Goal: Task Accomplishment & Management: Manage account settings

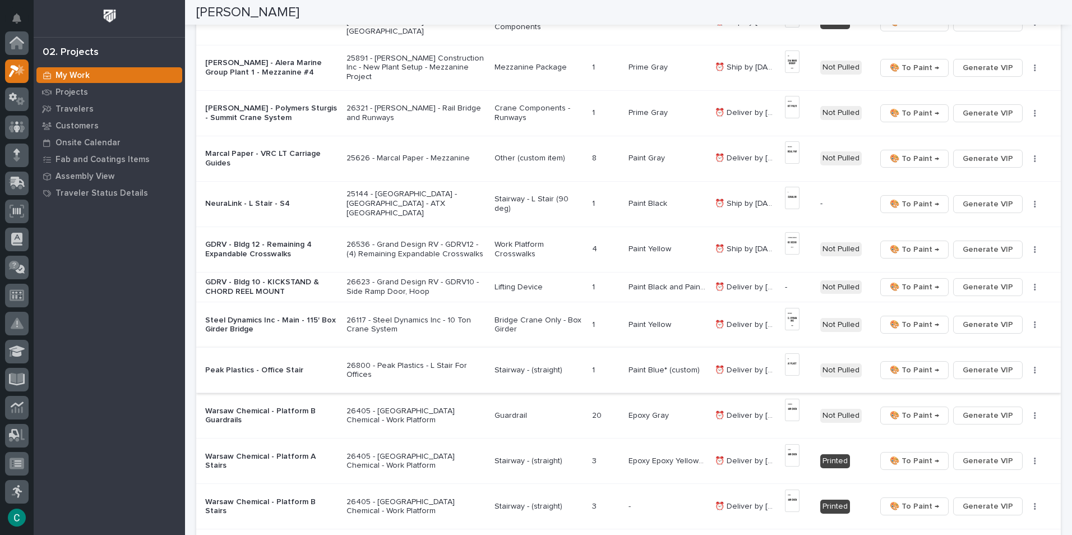
scroll to position [28, 0]
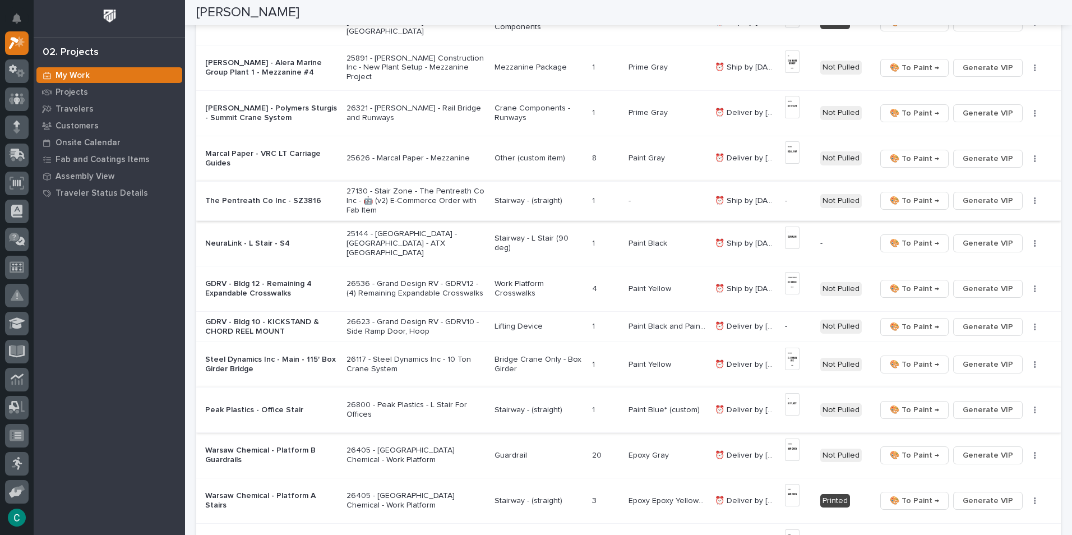
click at [997, 197] on span "Generate VIP" at bounding box center [988, 200] width 50 height 13
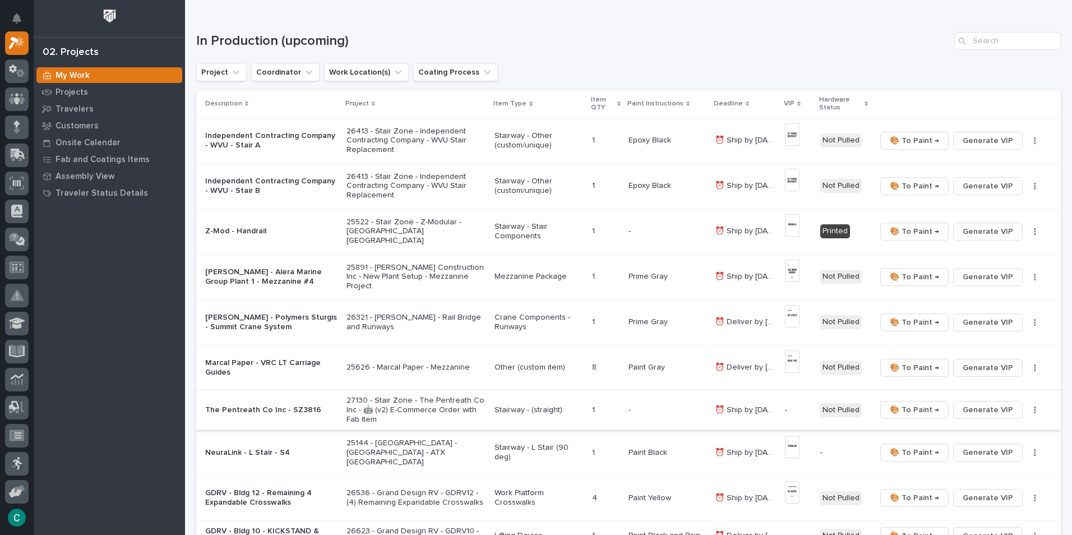
scroll to position [168, 0]
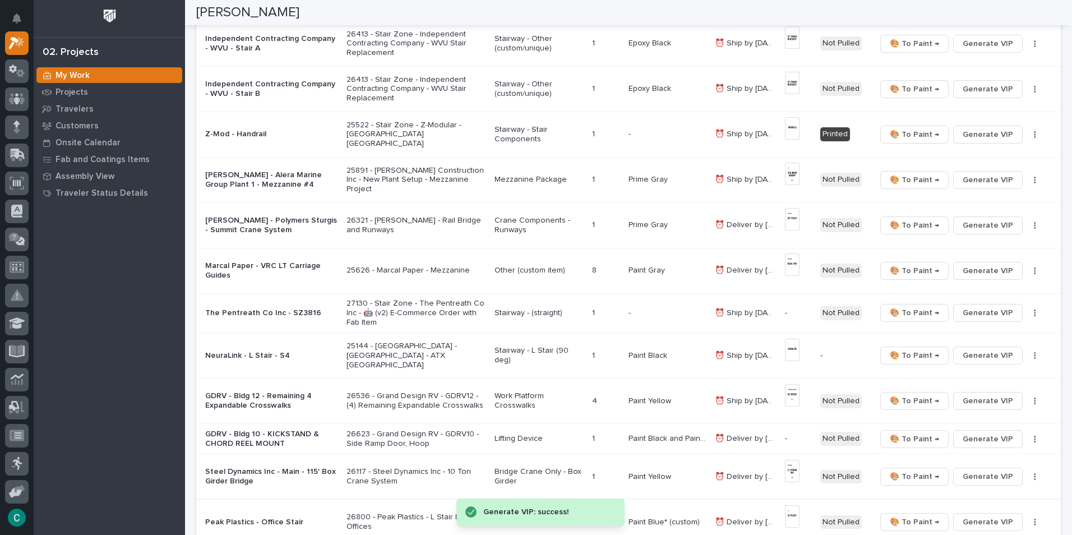
click at [539, 315] on p "Stairway - (straight)" at bounding box center [539, 313] width 89 height 10
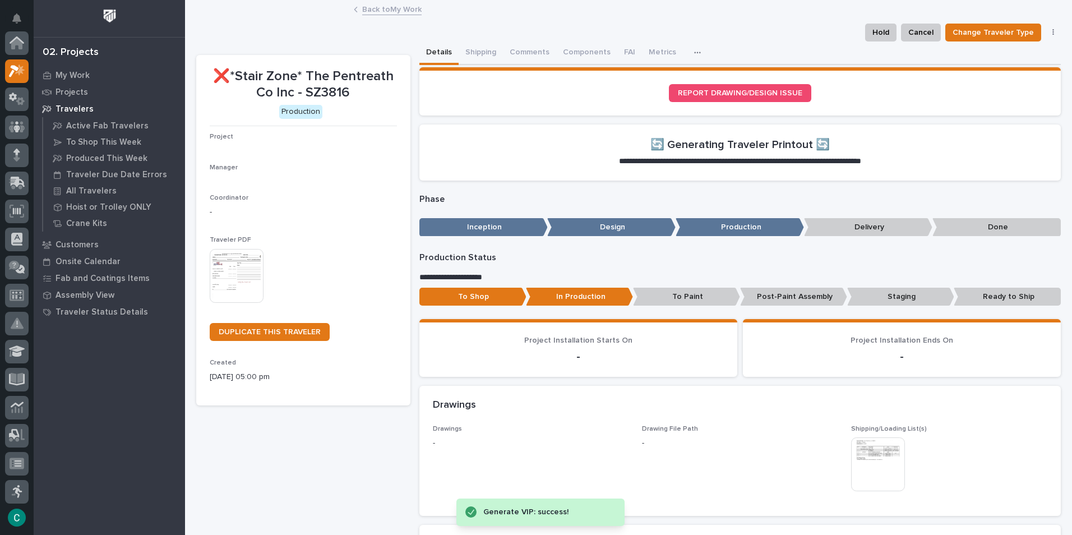
scroll to position [28, 0]
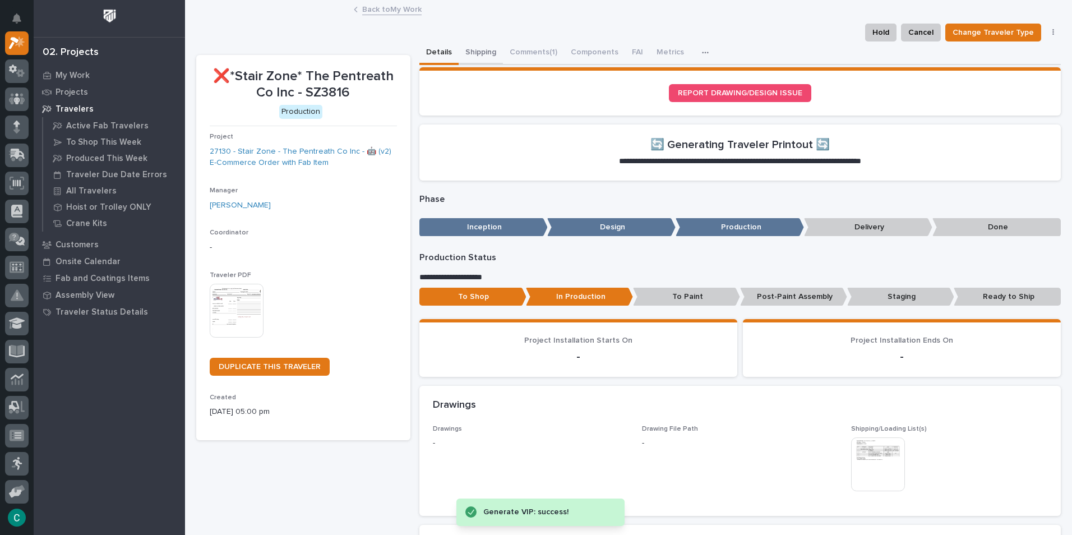
click at [473, 53] on button "Shipping" at bounding box center [481, 53] width 44 height 24
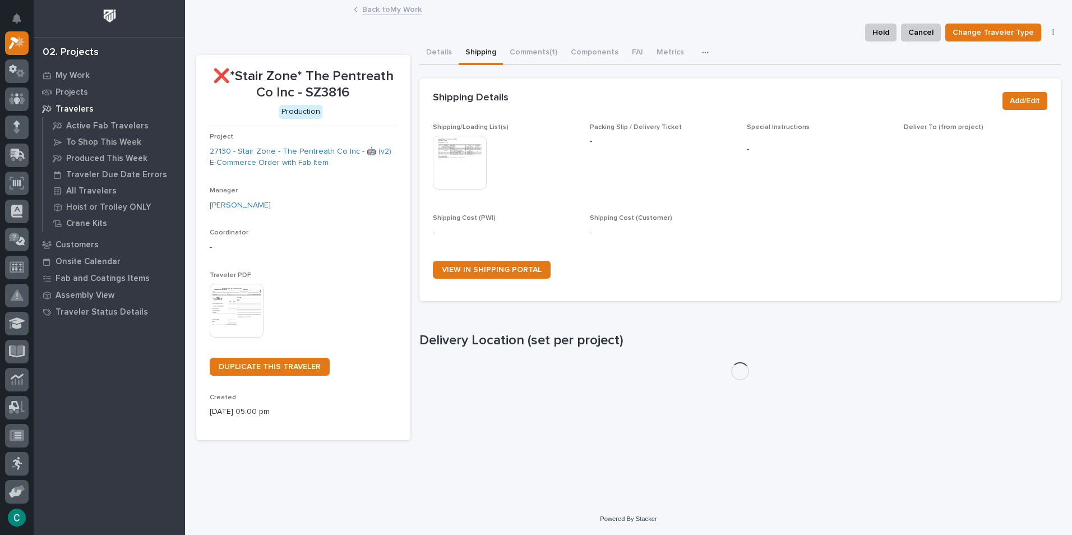
click at [467, 172] on img at bounding box center [460, 163] width 54 height 54
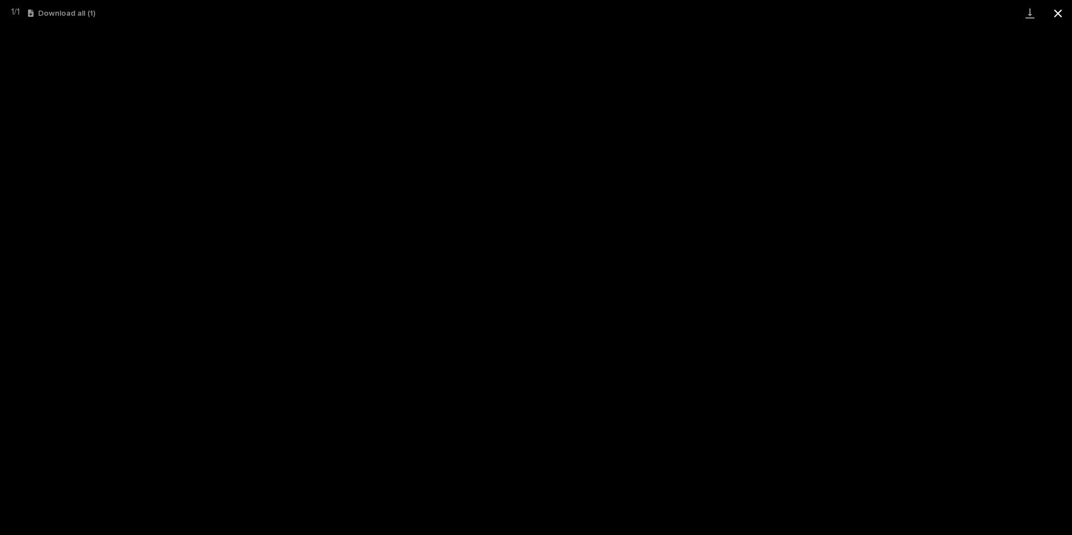
click at [1057, 15] on button "Close gallery" at bounding box center [1058, 13] width 28 height 26
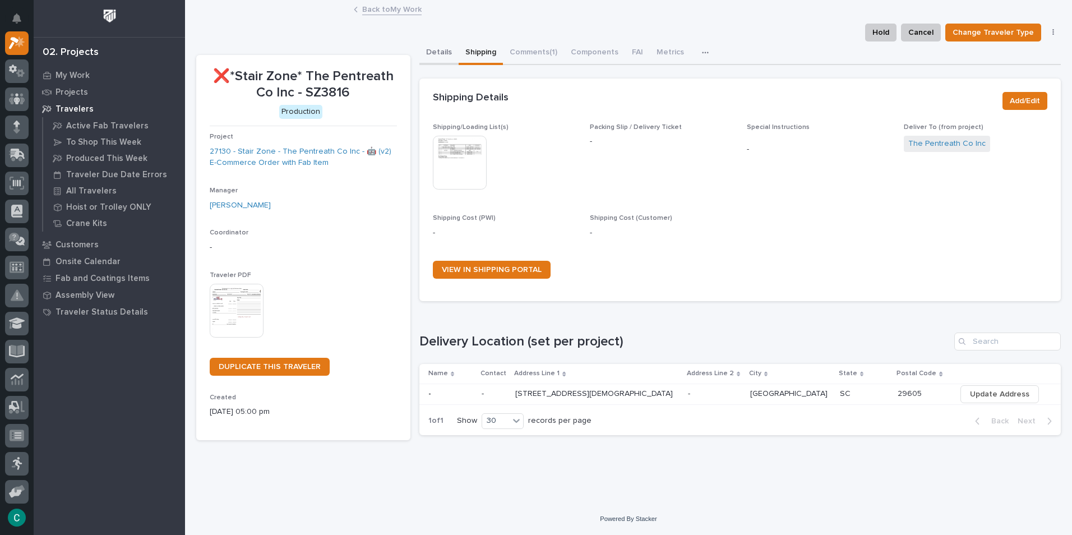
click at [431, 50] on button "Details" at bounding box center [438, 53] width 39 height 24
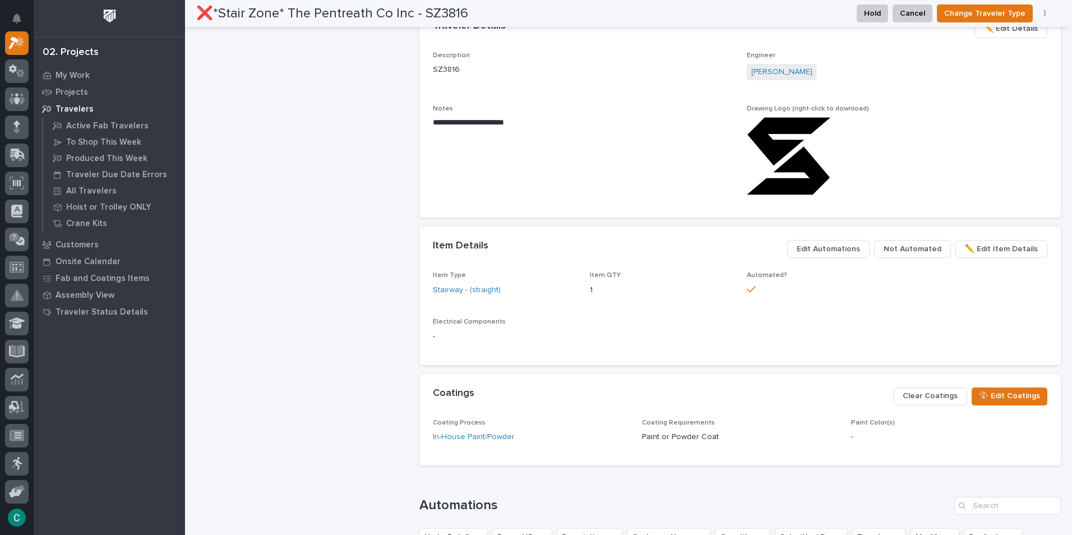
scroll to position [729, 0]
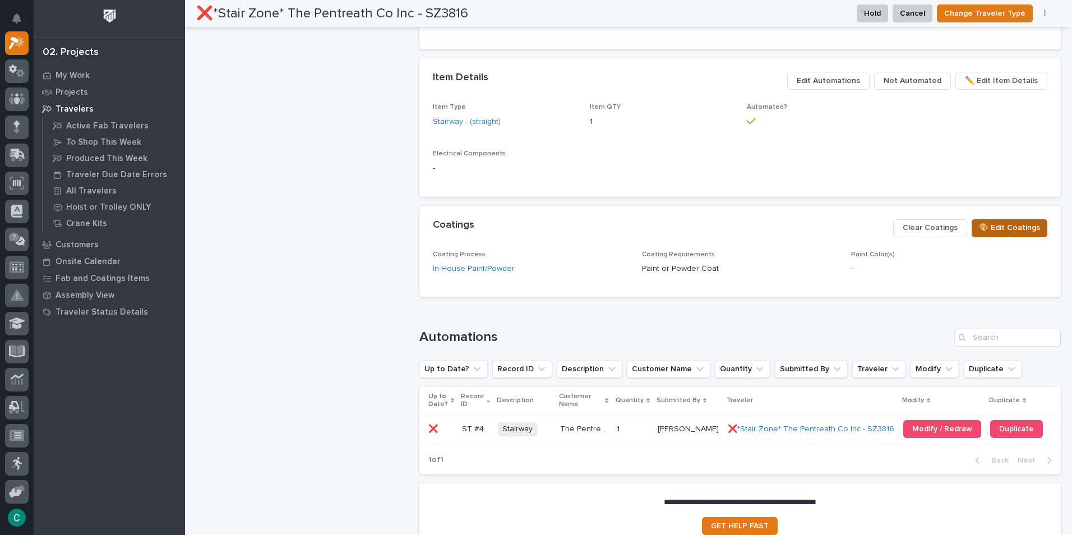
click at [995, 234] on span "🎨 Edit Coatings" at bounding box center [1009, 227] width 61 height 13
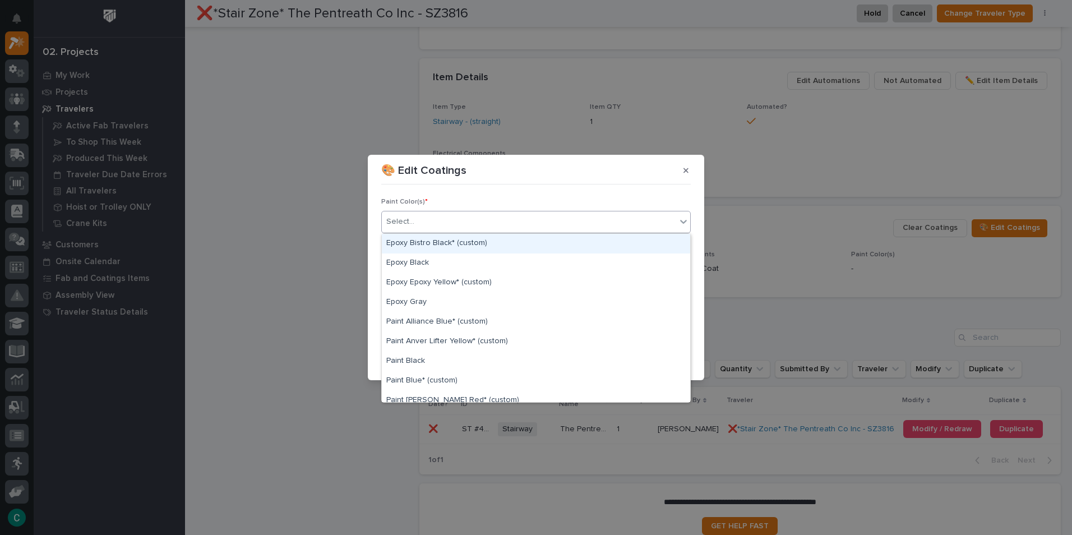
click at [460, 229] on div "Select..." at bounding box center [529, 222] width 294 height 19
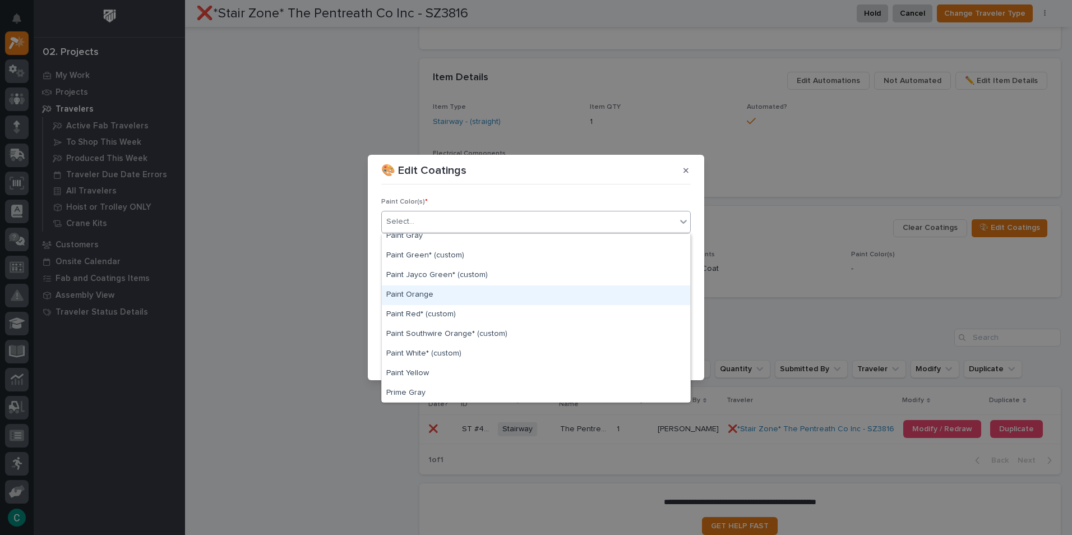
scroll to position [280, 0]
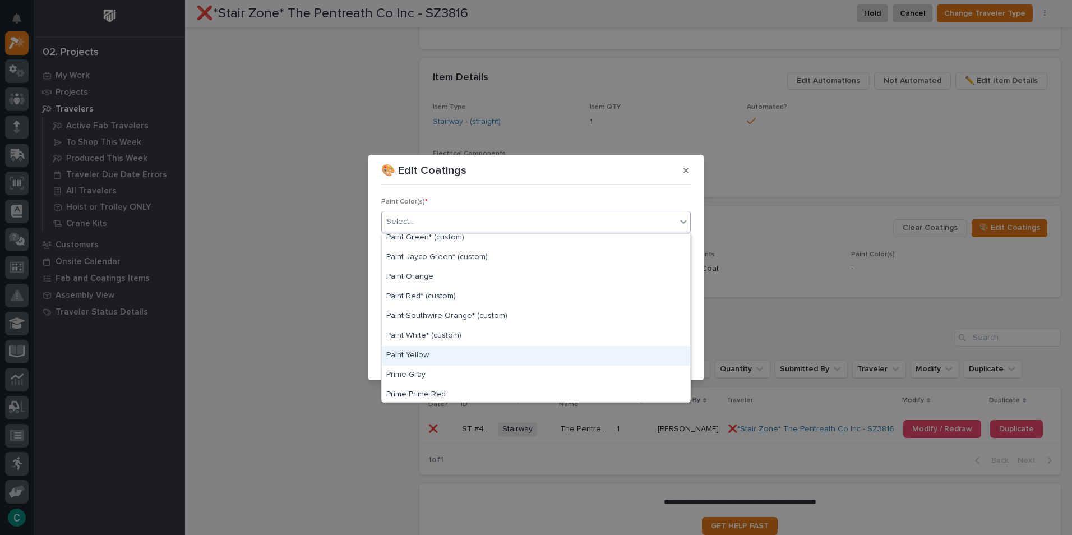
click at [463, 351] on div "Paint Yellow" at bounding box center [536, 356] width 308 height 20
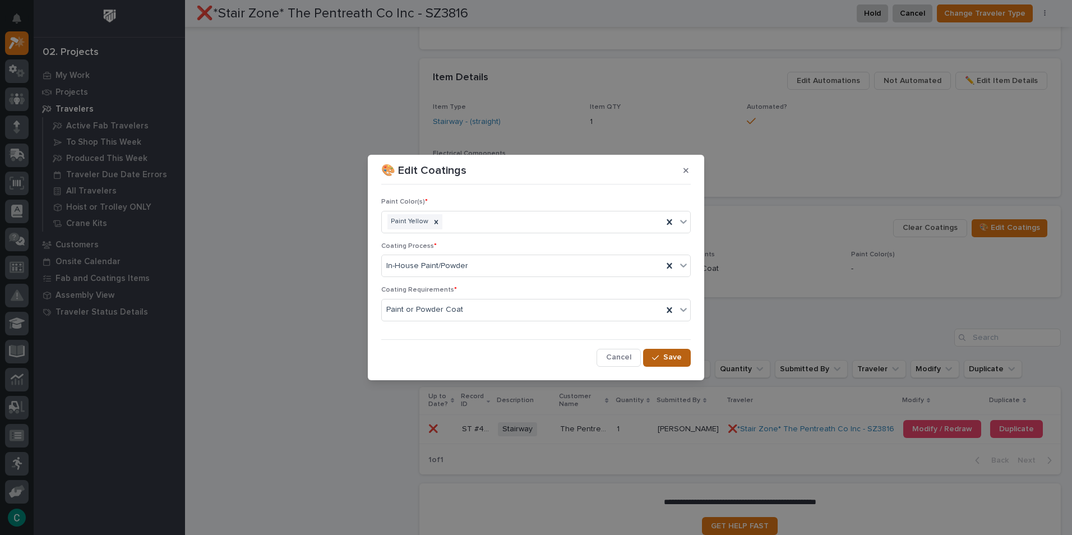
click at [677, 363] on button "Save" at bounding box center [667, 358] width 48 height 18
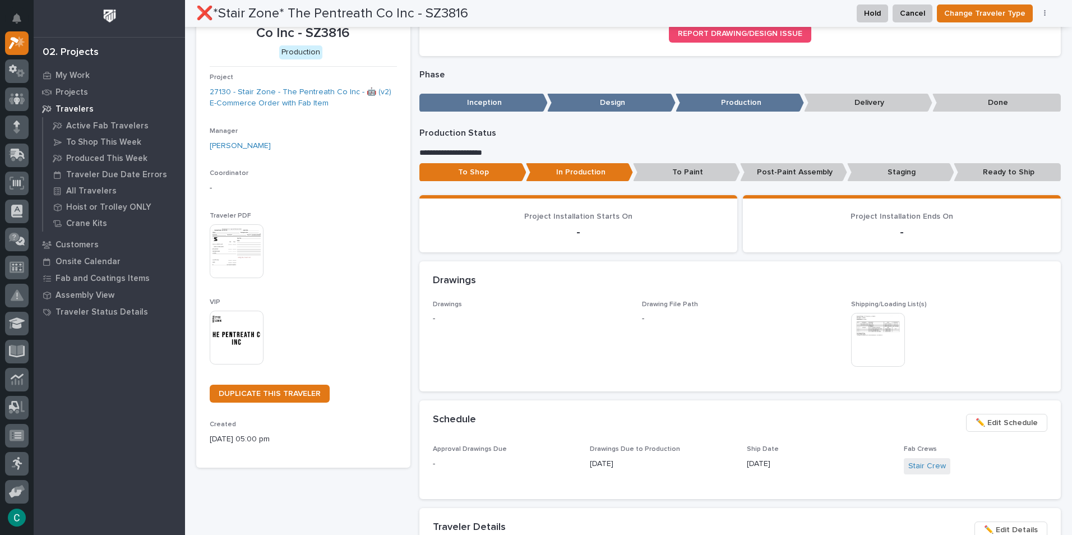
scroll to position [0, 0]
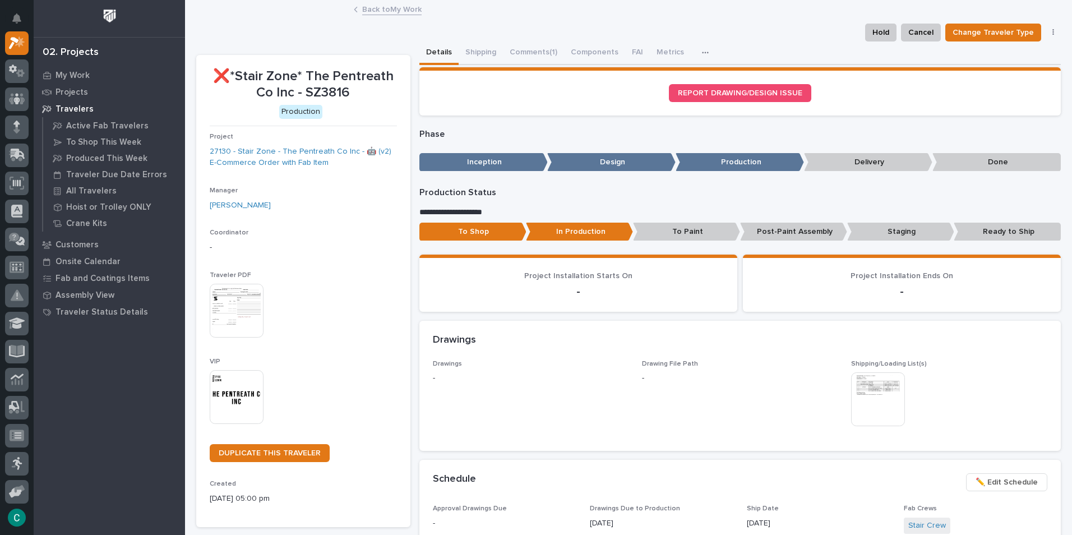
click at [399, 11] on link "Back to My Work" at bounding box center [391, 8] width 59 height 13
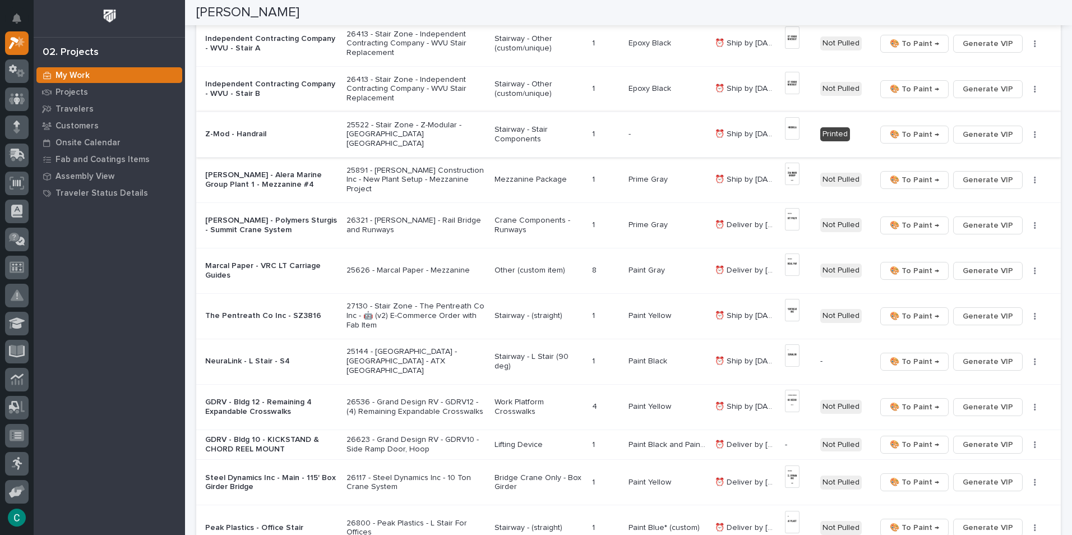
scroll to position [280, 0]
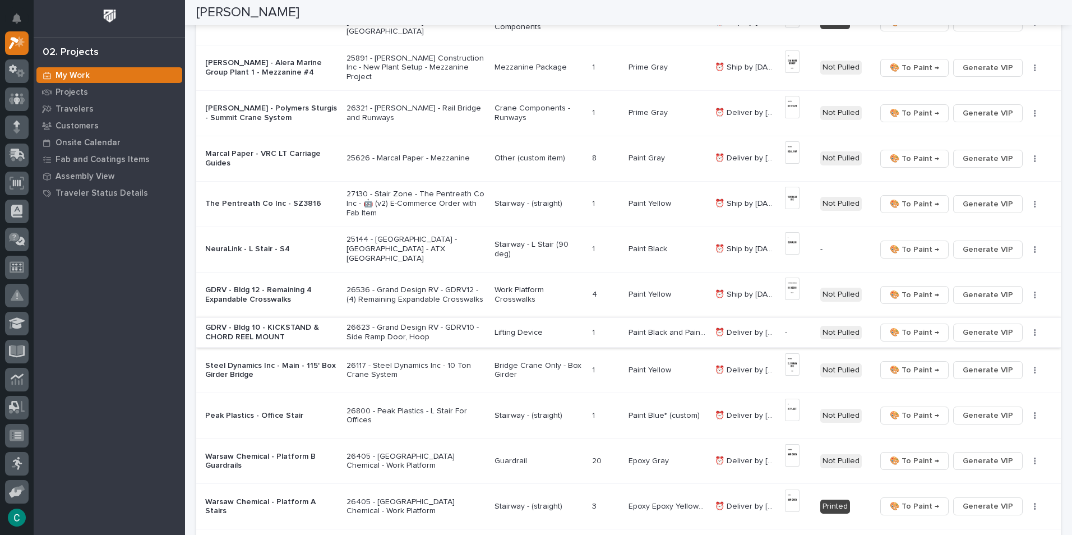
click at [963, 332] on span "Generate VIP" at bounding box center [988, 332] width 50 height 13
click at [549, 248] on p "Stairway - L Stair (90 deg)" at bounding box center [539, 249] width 89 height 19
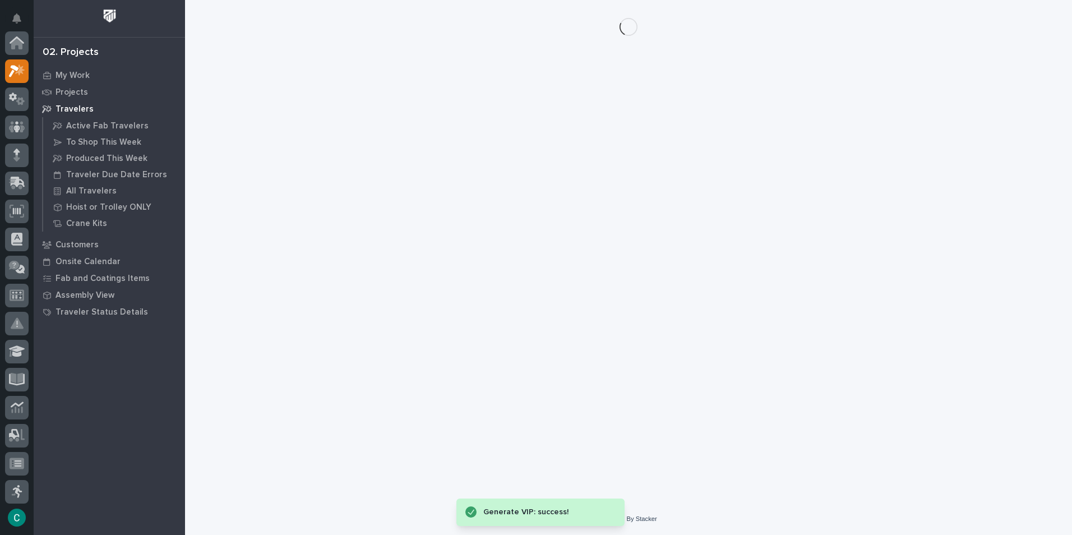
scroll to position [28, 0]
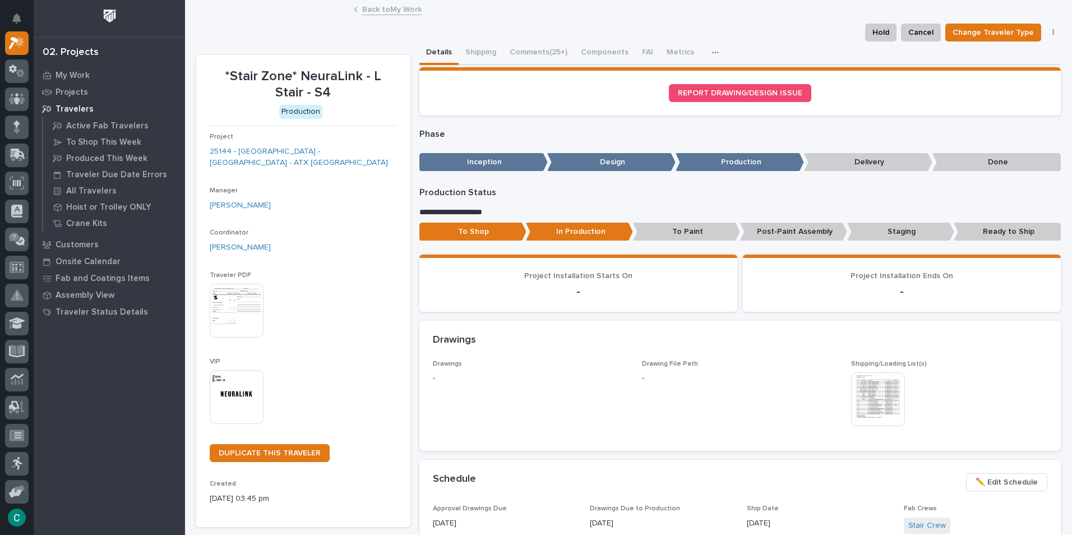
click at [385, 8] on link "Back to My Work" at bounding box center [391, 8] width 59 height 13
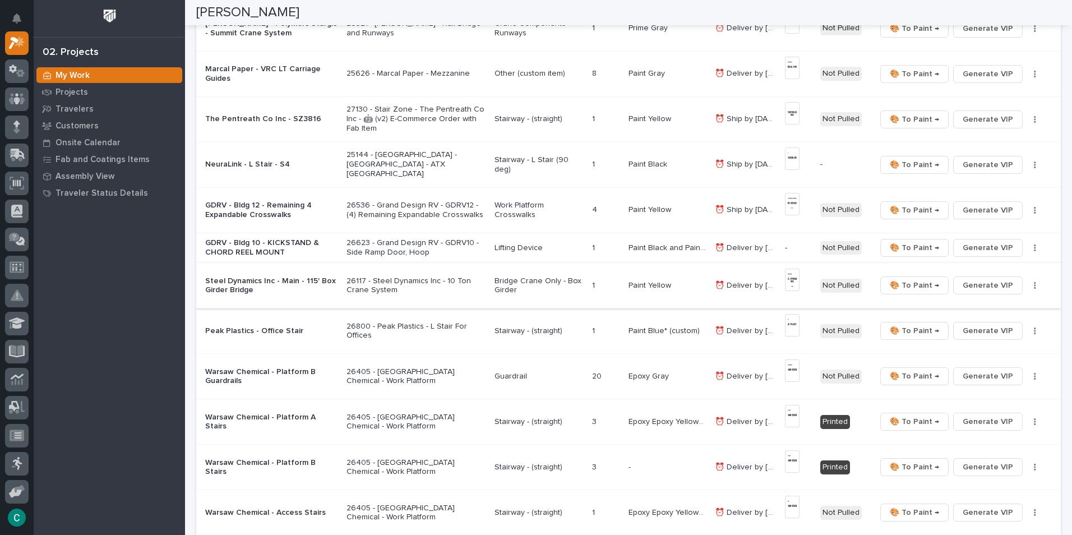
scroll to position [393, 0]
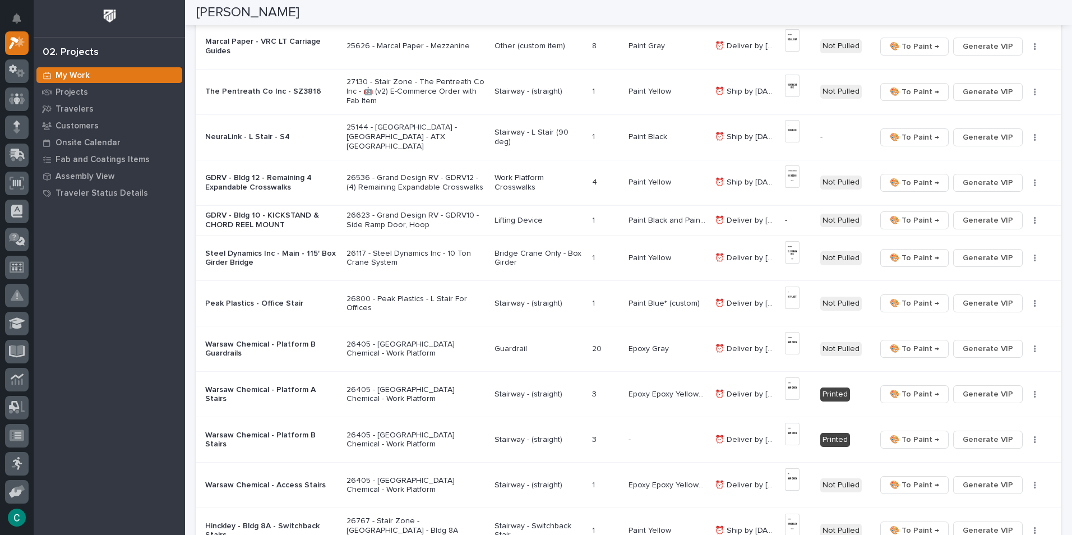
click at [546, 306] on p "Stairway - (straight)" at bounding box center [539, 304] width 89 height 10
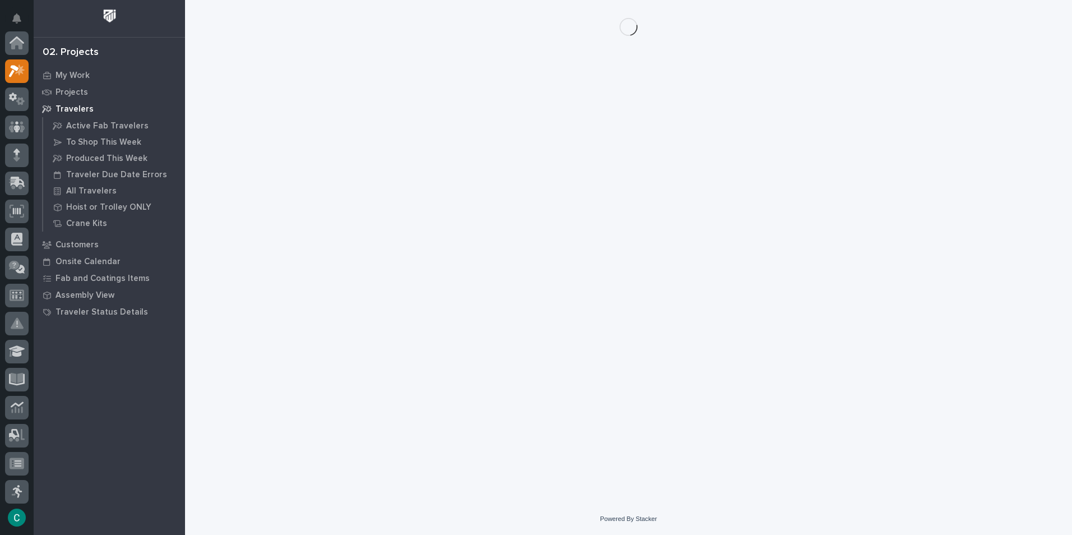
scroll to position [28, 0]
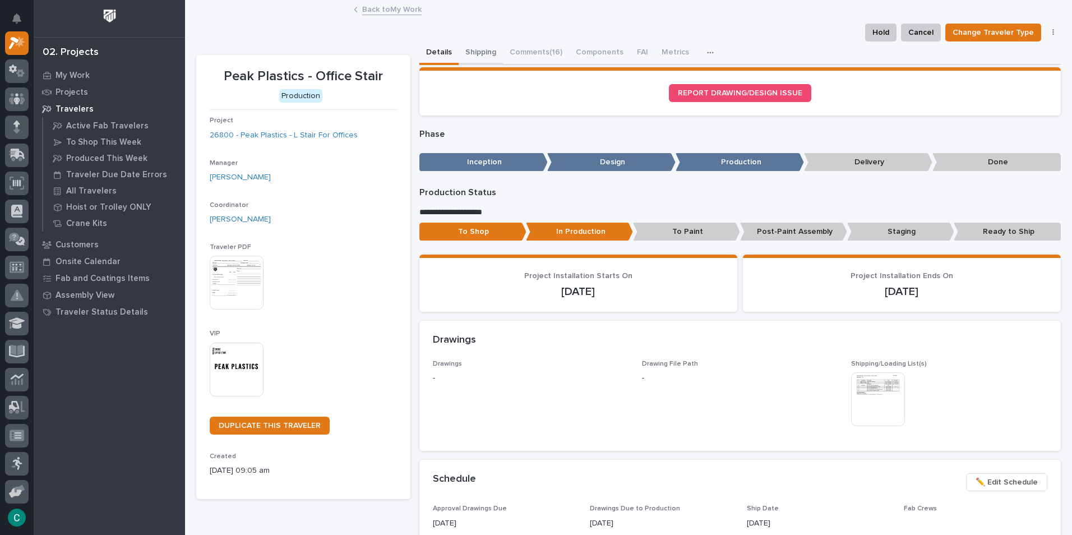
click at [471, 56] on button "Shipping" at bounding box center [481, 53] width 44 height 24
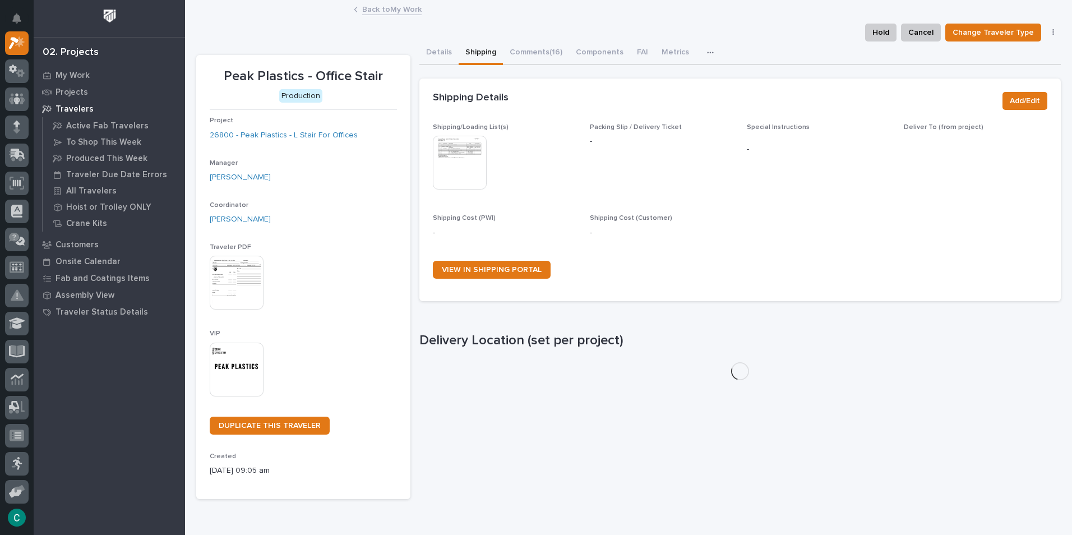
click at [468, 160] on img at bounding box center [460, 163] width 54 height 54
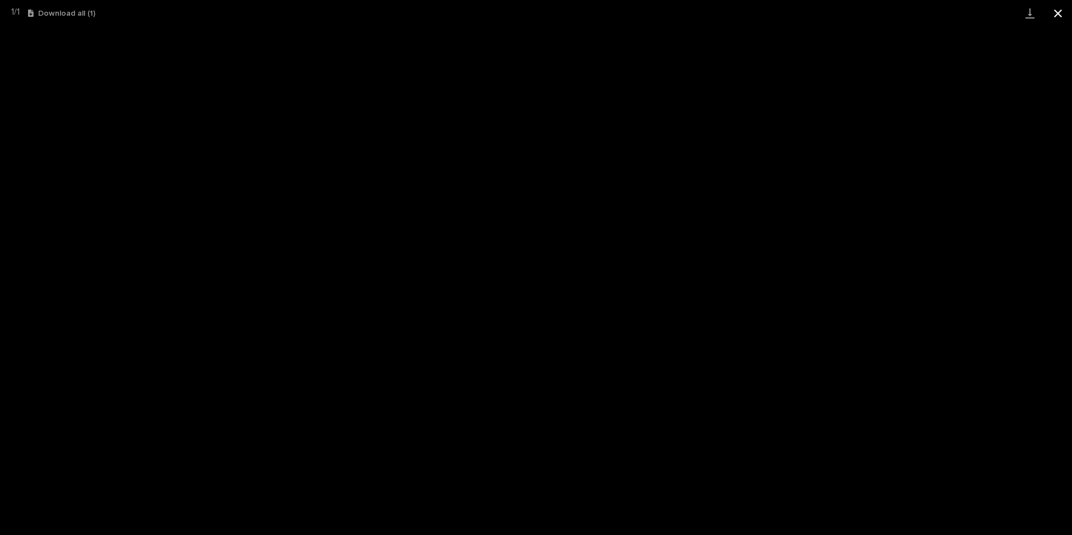
click at [1066, 17] on button "Close gallery" at bounding box center [1058, 13] width 28 height 26
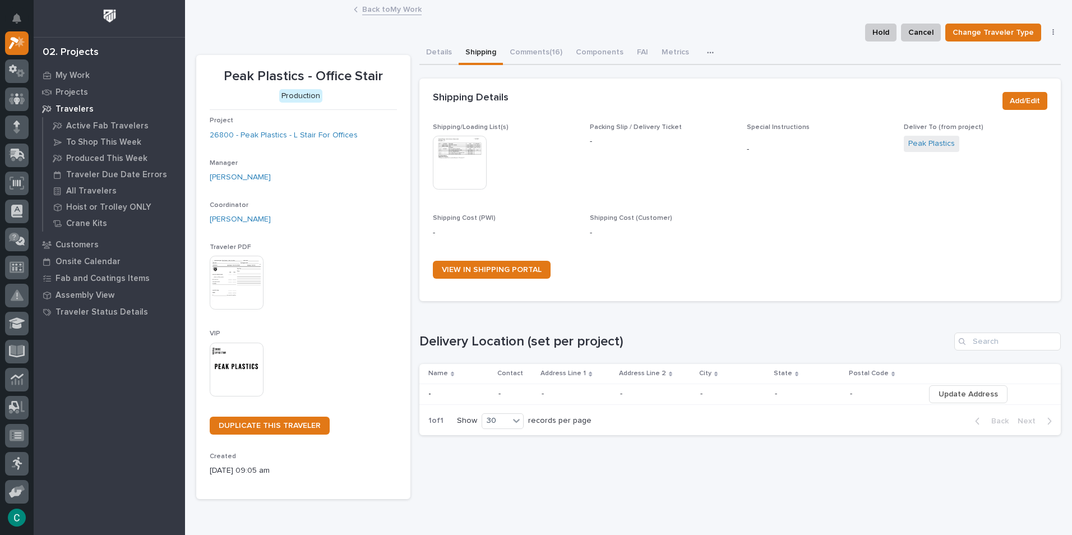
click at [409, 12] on link "Back to My Work" at bounding box center [391, 8] width 59 height 13
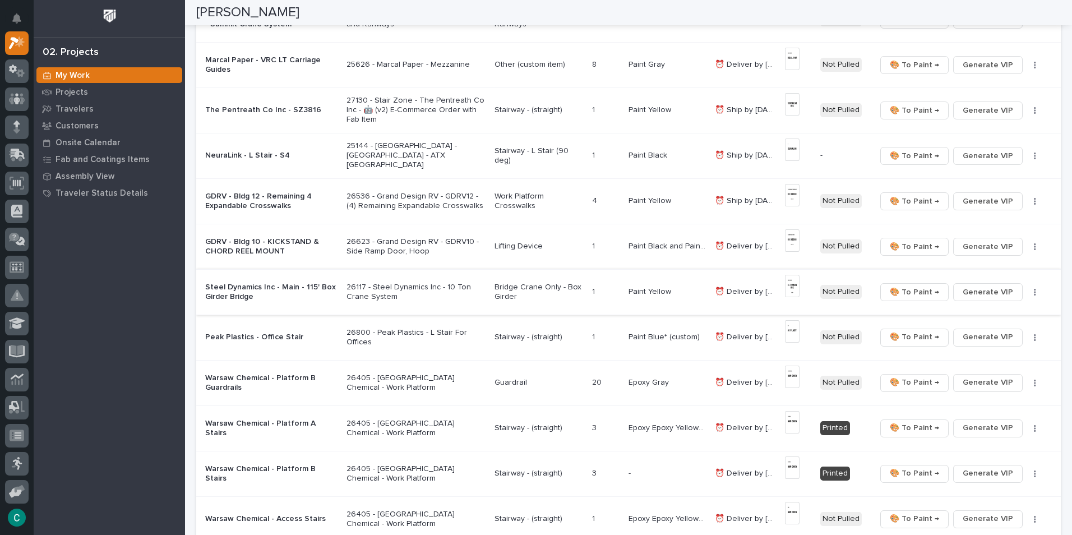
scroll to position [393, 0]
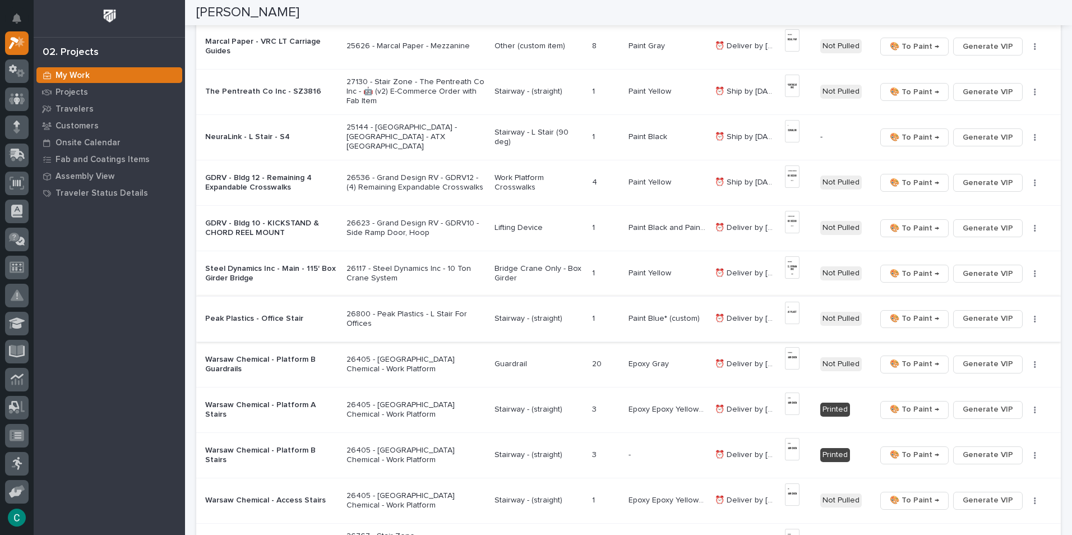
click at [793, 311] on img at bounding box center [792, 313] width 15 height 22
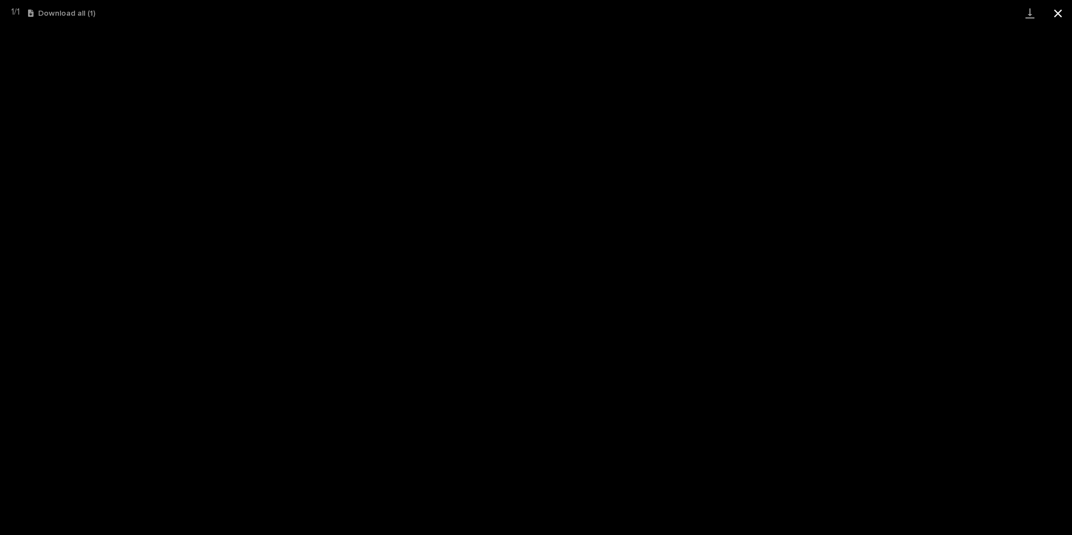
click at [1053, 14] on button "Close gallery" at bounding box center [1058, 13] width 28 height 26
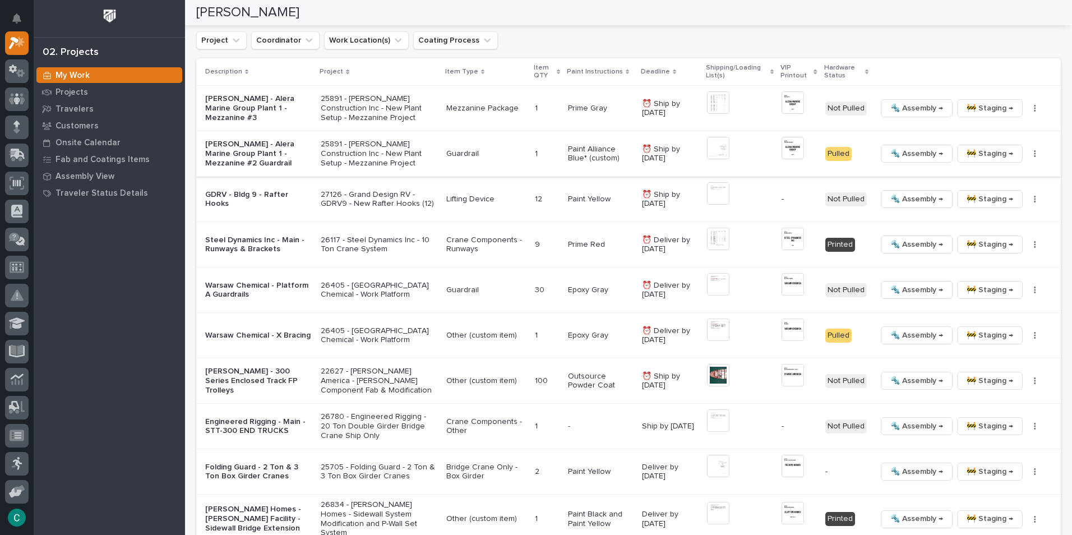
scroll to position [1178, 0]
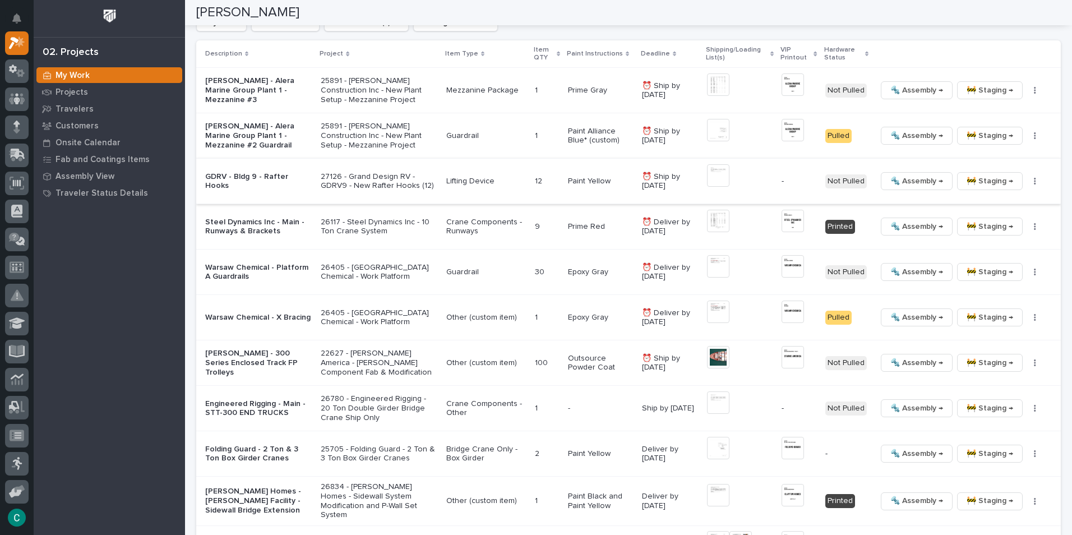
click at [1027, 179] on button "button" at bounding box center [1035, 181] width 16 height 8
click at [993, 242] on span "Generate VIP" at bounding box center [986, 239] width 48 height 13
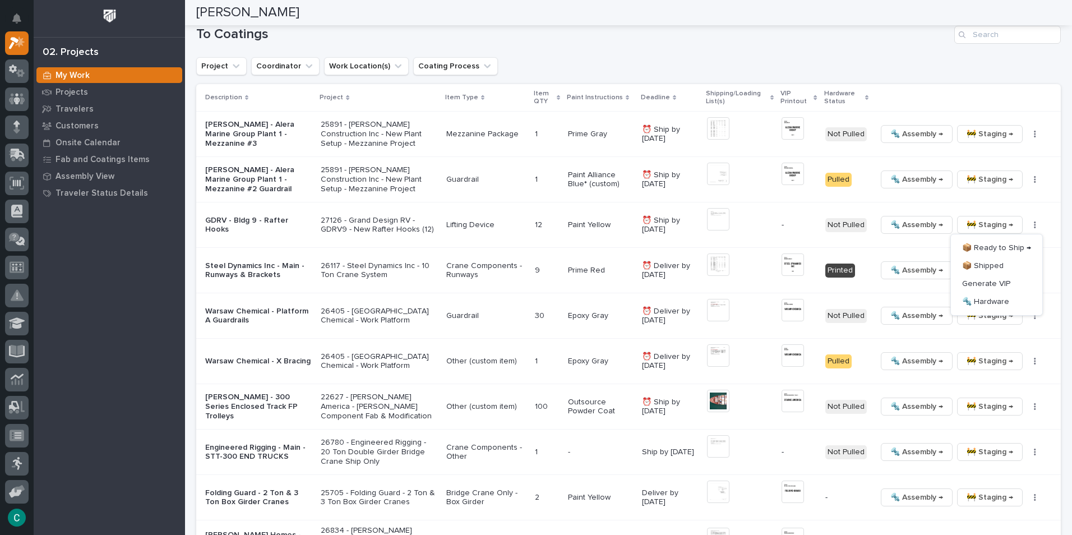
scroll to position [1065, 0]
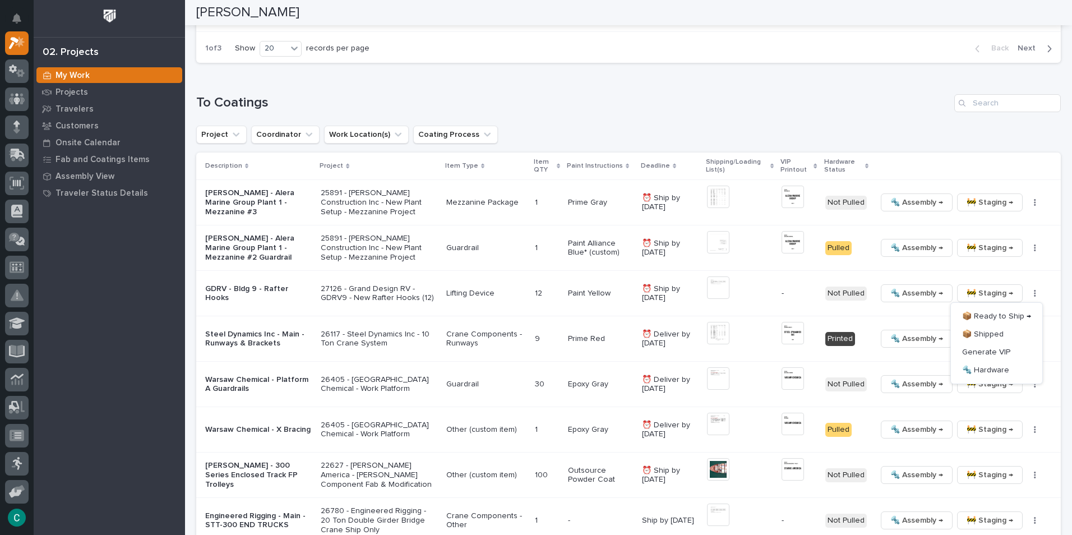
click at [985, 137] on div "Project Coordinator Work Location(s) Coating Process" at bounding box center [628, 135] width 865 height 18
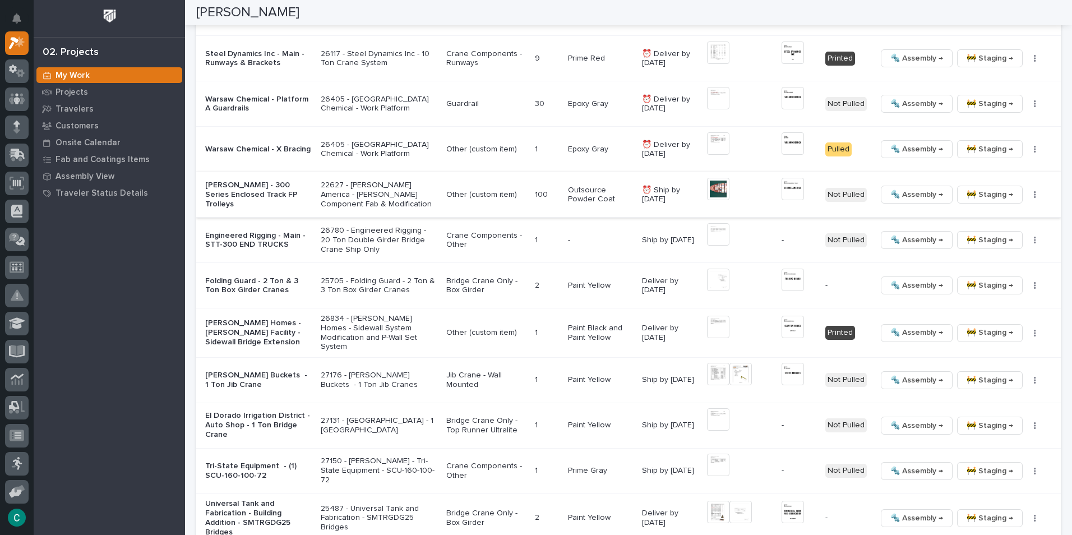
scroll to position [1402, 0]
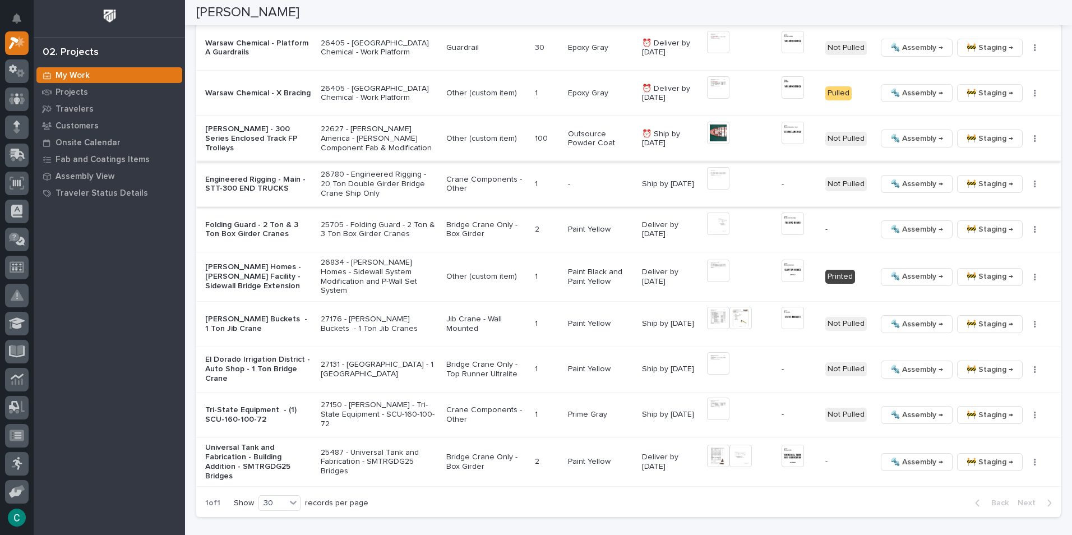
click at [1034, 184] on icon "button" at bounding box center [1035, 184] width 2 height 8
click at [996, 243] on span "Generate VIP" at bounding box center [986, 242] width 48 height 13
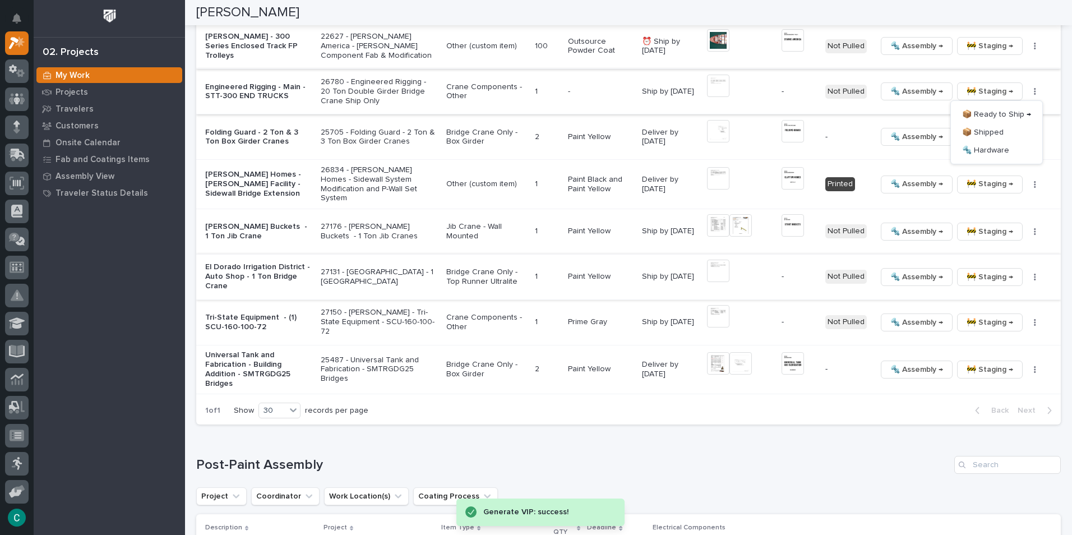
scroll to position [1514, 0]
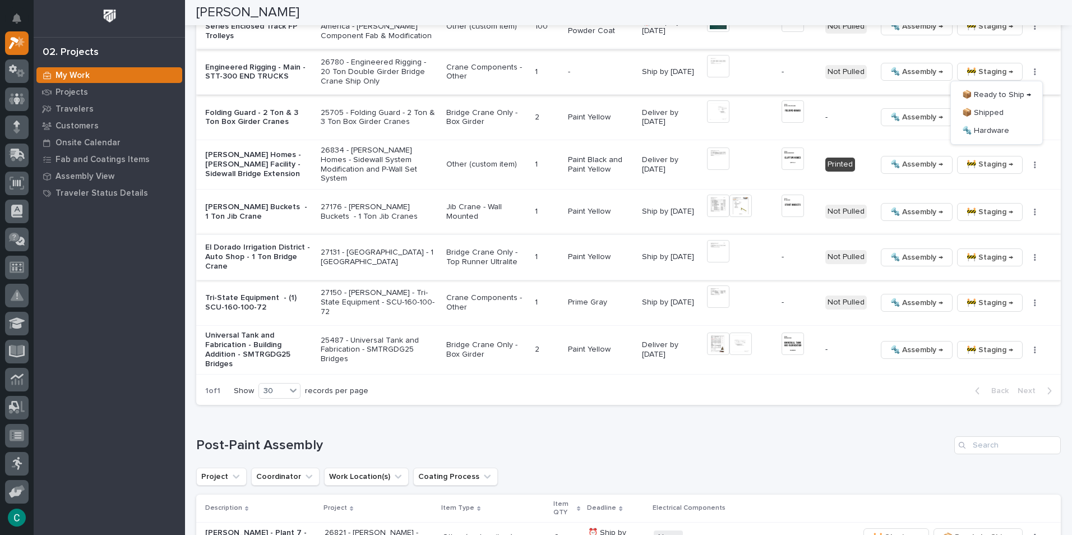
click at [712, 246] on img at bounding box center [718, 251] width 22 height 22
click at [723, 240] on img at bounding box center [718, 251] width 22 height 22
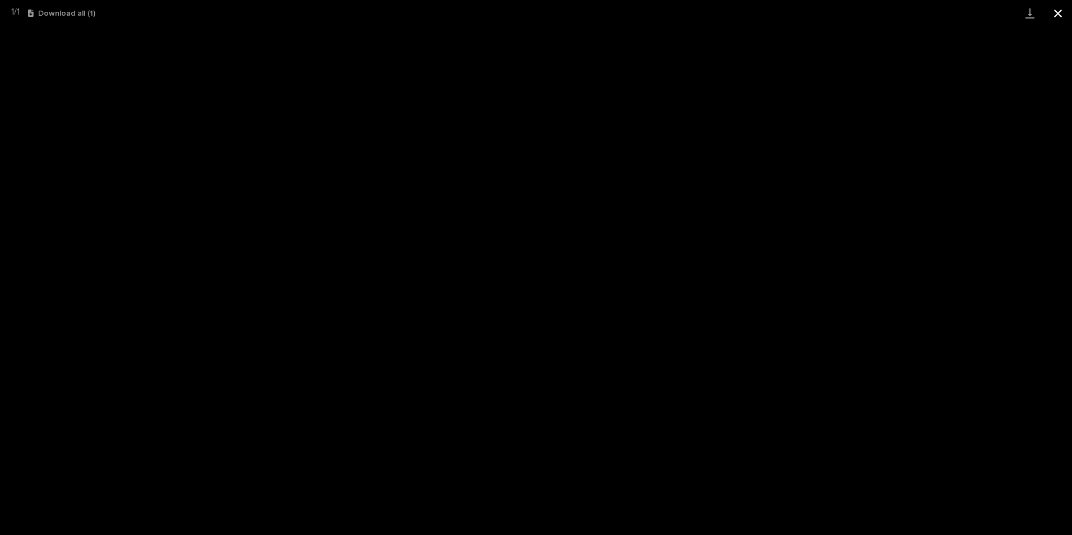
click at [1059, 15] on button "Close gallery" at bounding box center [1058, 13] width 28 height 26
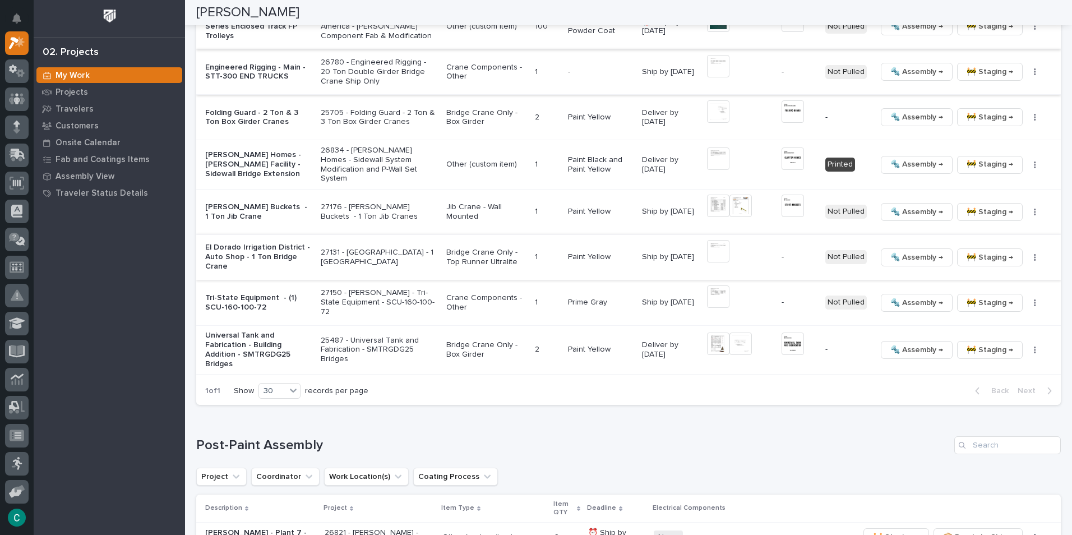
click at [1029, 253] on button "button" at bounding box center [1035, 257] width 16 height 8
click at [981, 317] on span "Generate VIP" at bounding box center [986, 312] width 48 height 13
click at [795, 252] on img at bounding box center [793, 251] width 22 height 22
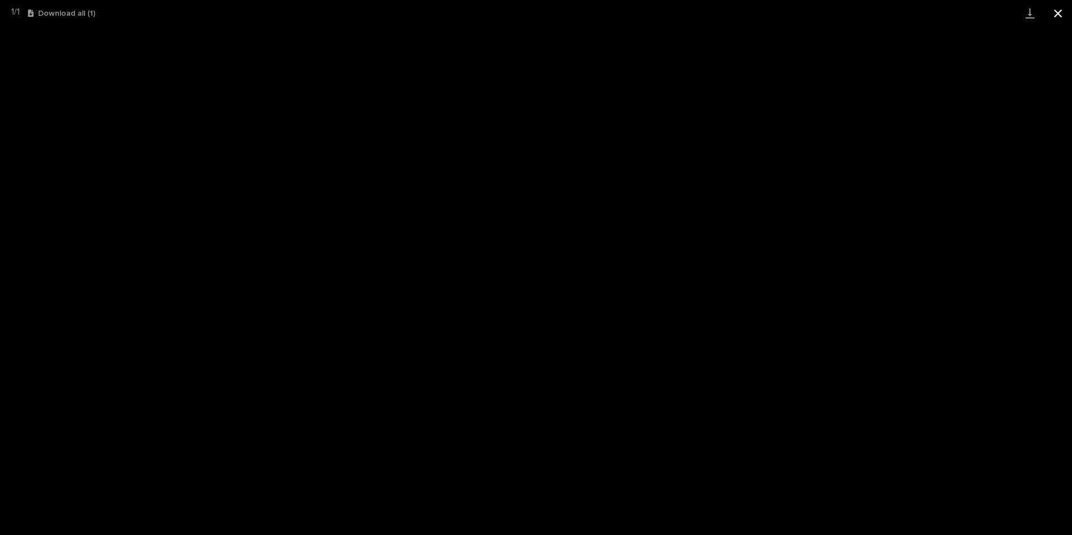
click at [1055, 18] on button "Close gallery" at bounding box center [1058, 13] width 28 height 26
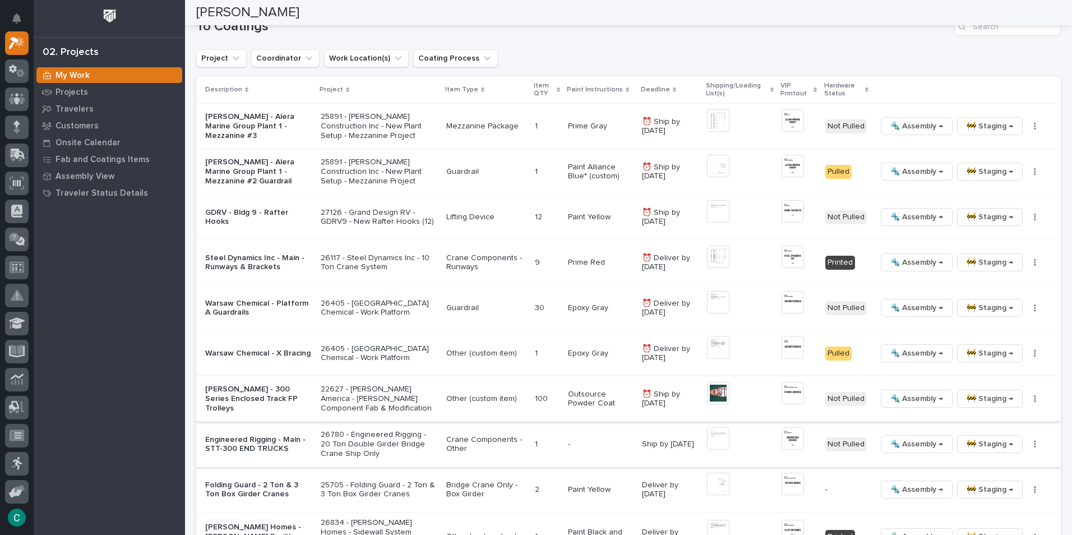
scroll to position [1122, 0]
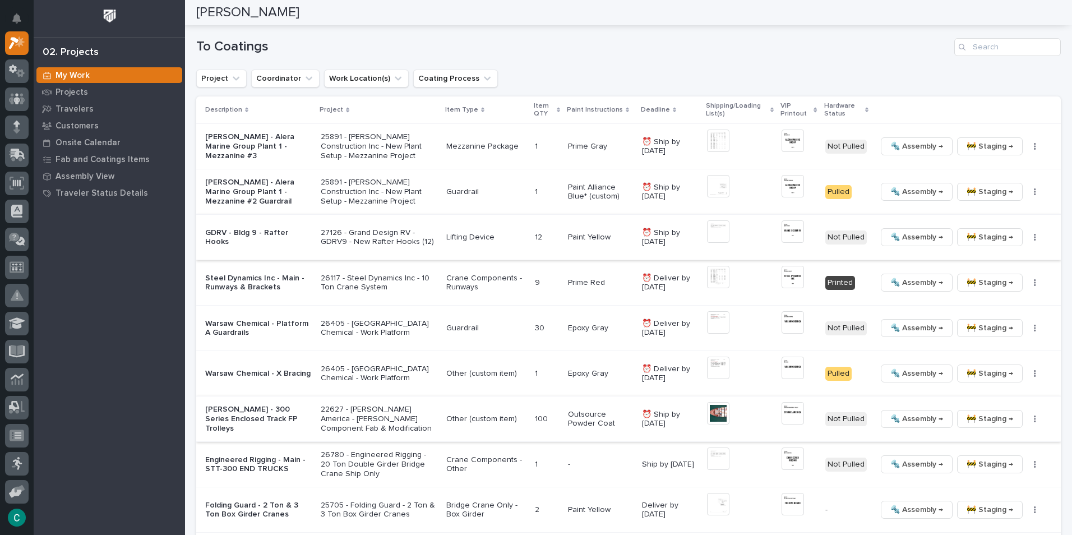
click at [710, 228] on img at bounding box center [718, 231] width 22 height 22
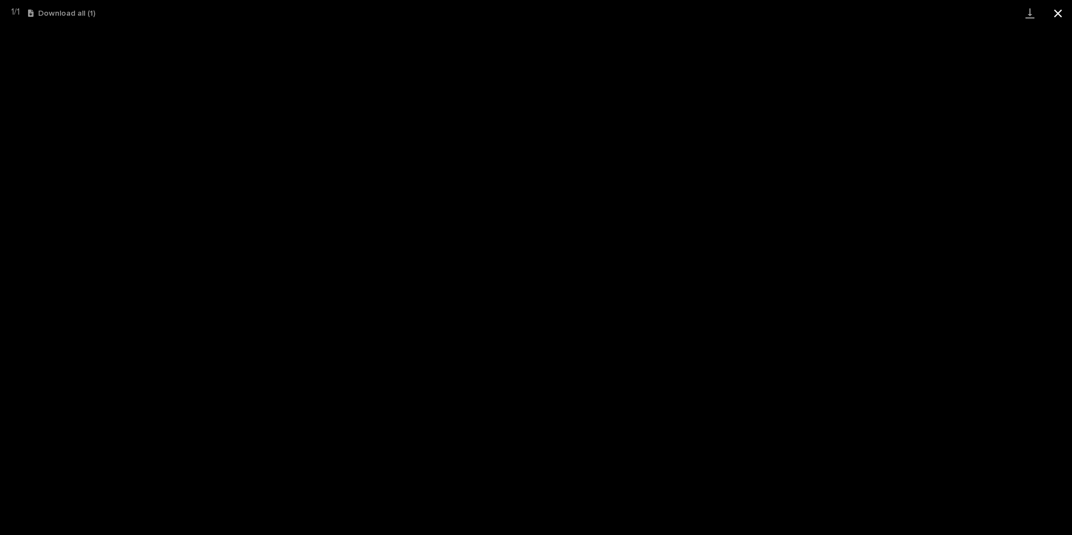
click at [1064, 8] on button "Close gallery" at bounding box center [1058, 13] width 28 height 26
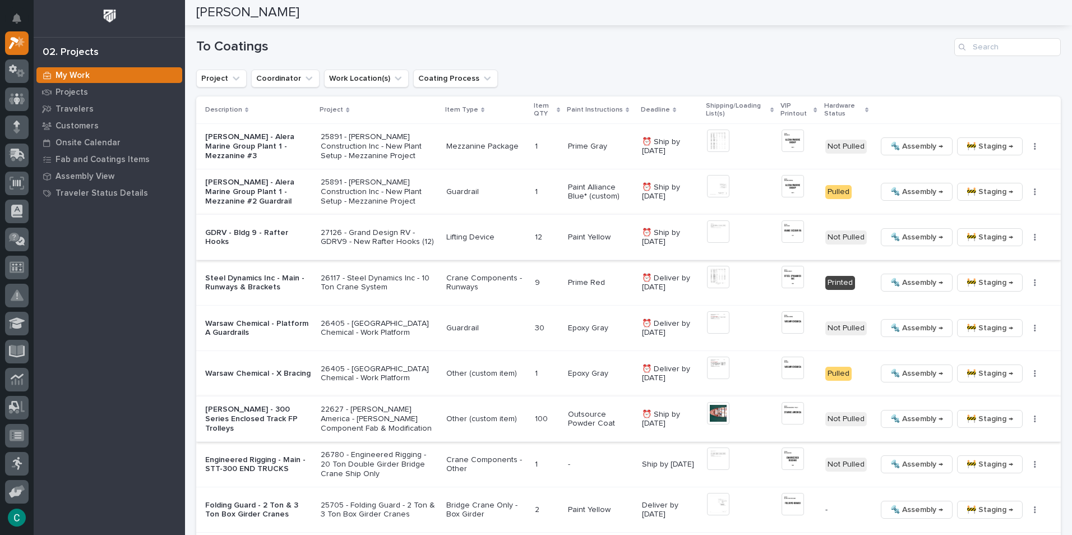
click at [782, 230] on img at bounding box center [793, 231] width 22 height 22
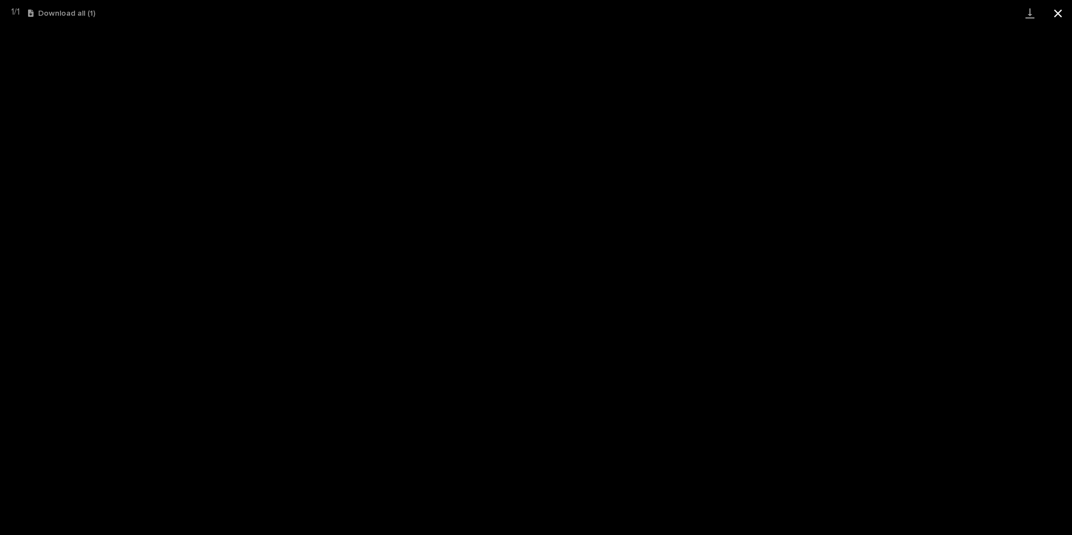
click at [1060, 7] on button "Close gallery" at bounding box center [1058, 13] width 28 height 26
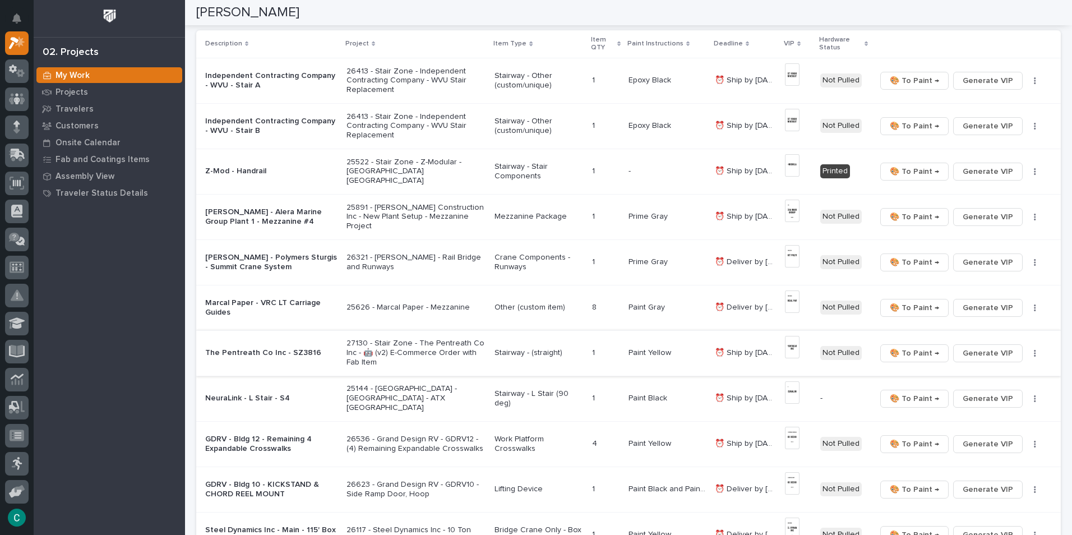
scroll to position [112, 0]
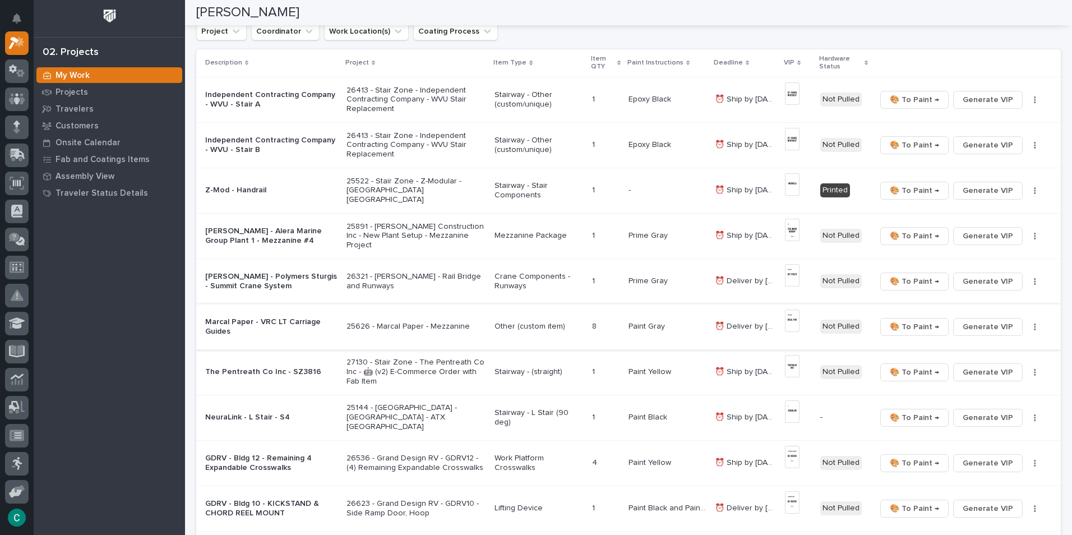
click at [795, 326] on img at bounding box center [792, 321] width 15 height 22
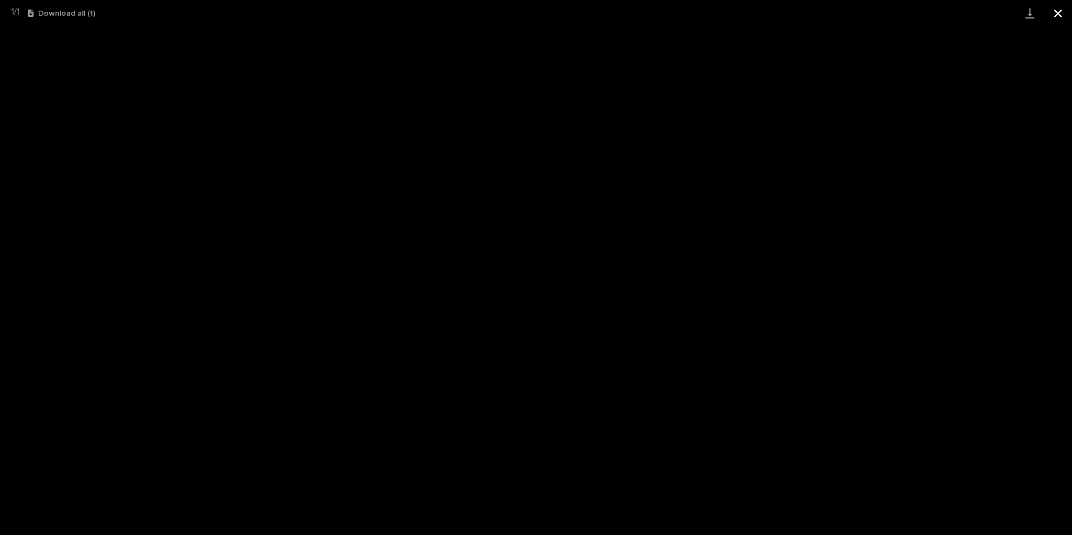
click at [1055, 11] on button "Close gallery" at bounding box center [1058, 13] width 28 height 26
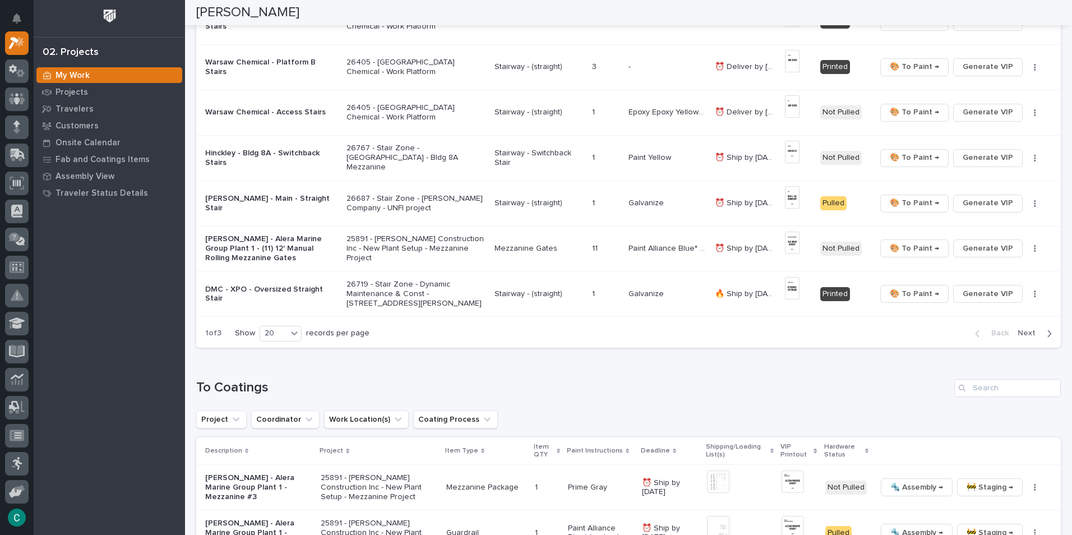
scroll to position [841, 0]
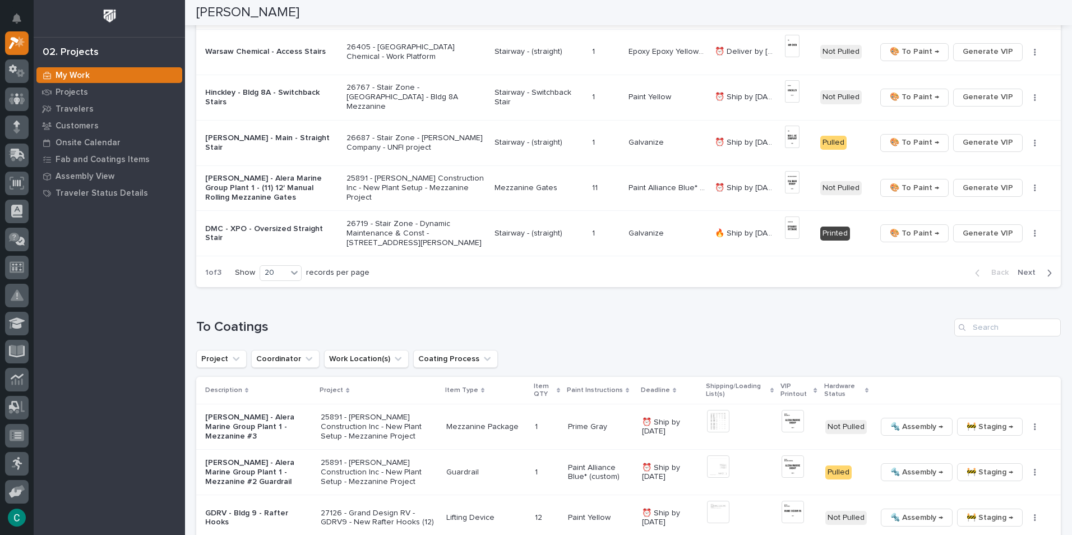
click at [1022, 272] on span "Next" at bounding box center [1030, 272] width 25 height 10
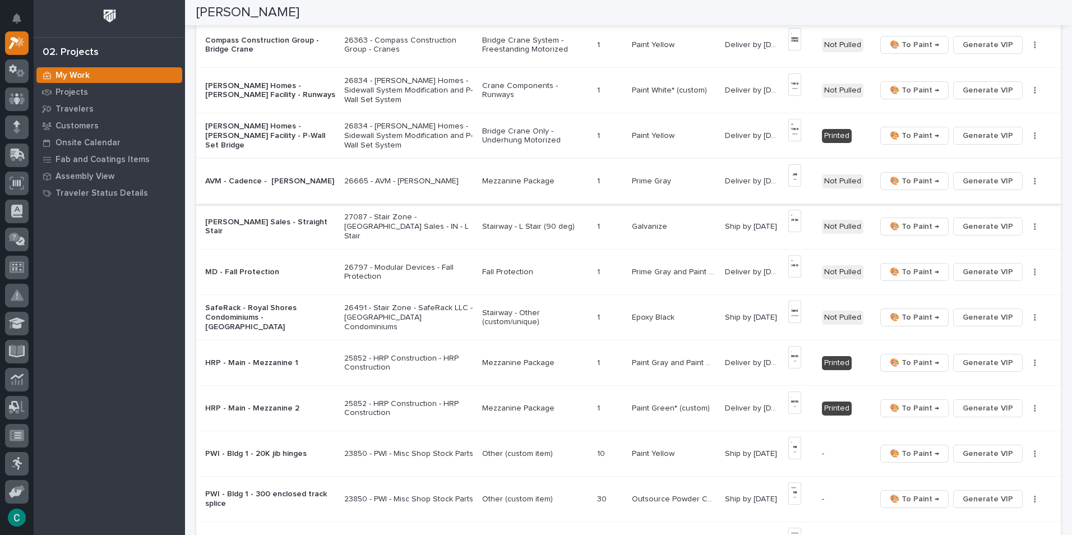
scroll to position [557, 0]
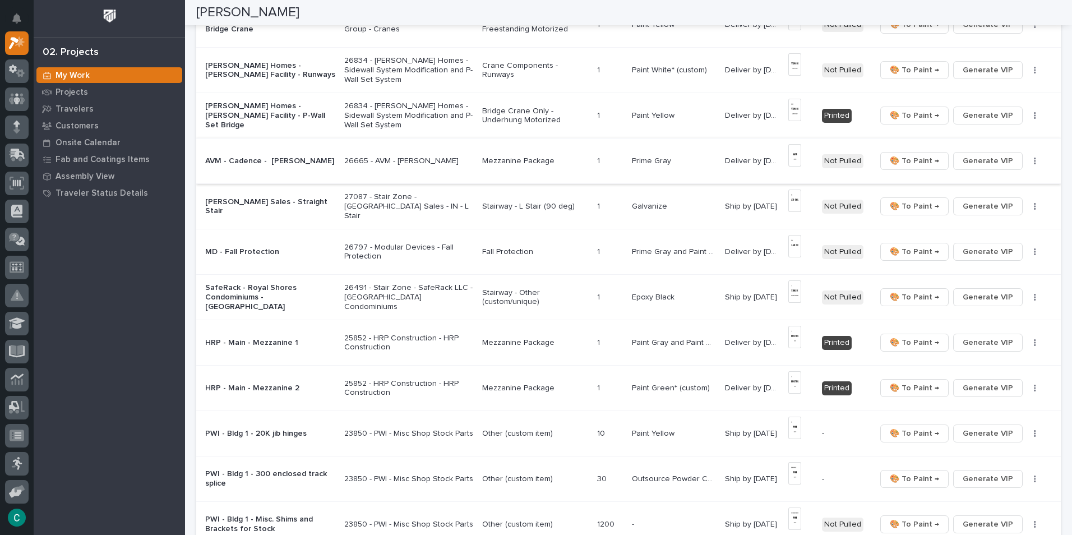
click at [791, 144] on img at bounding box center [794, 155] width 13 height 22
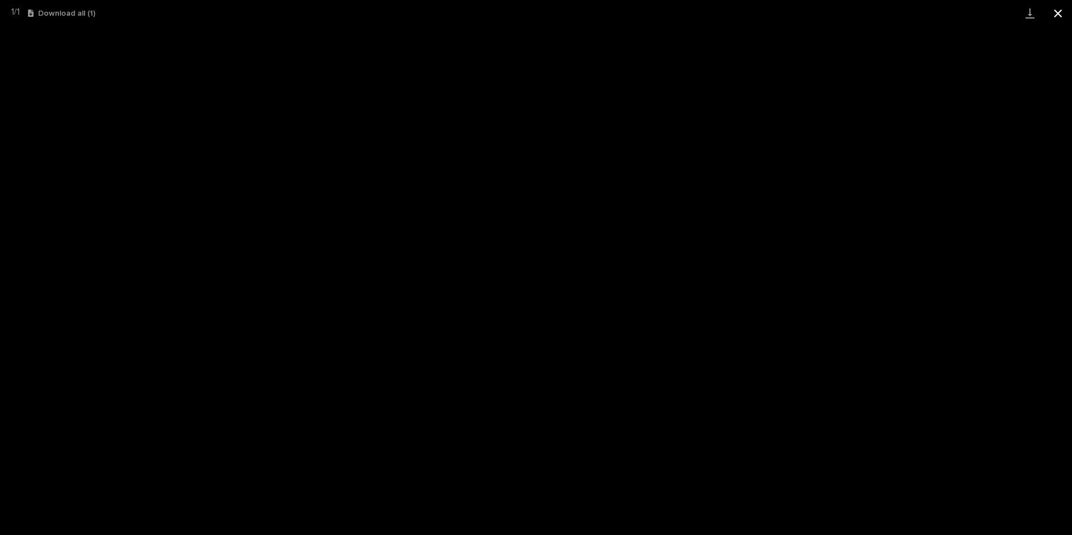
click at [1068, 8] on button "Close gallery" at bounding box center [1058, 13] width 28 height 26
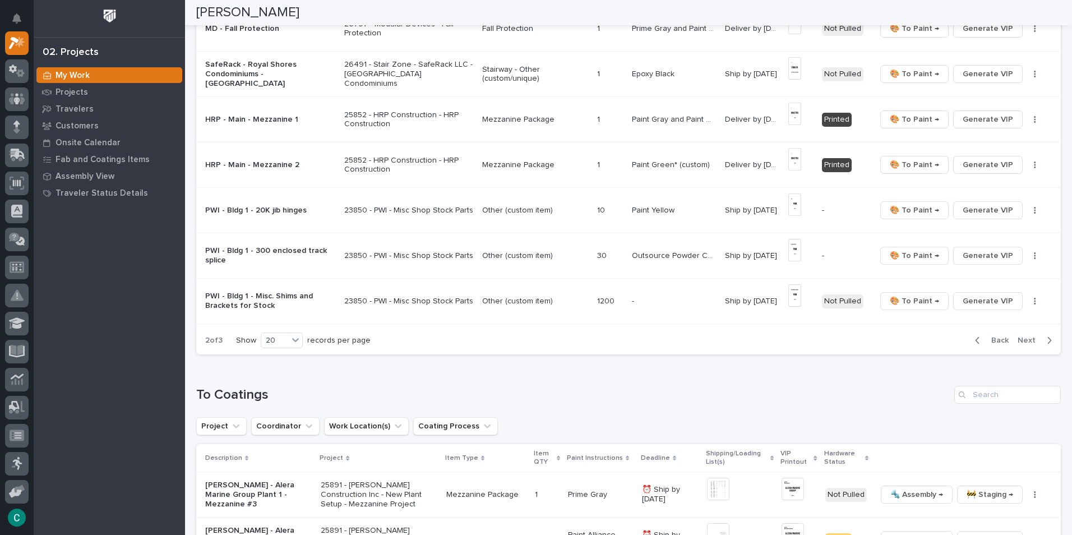
scroll to position [782, 0]
click at [1018, 334] on span "Next" at bounding box center [1030, 339] width 25 height 10
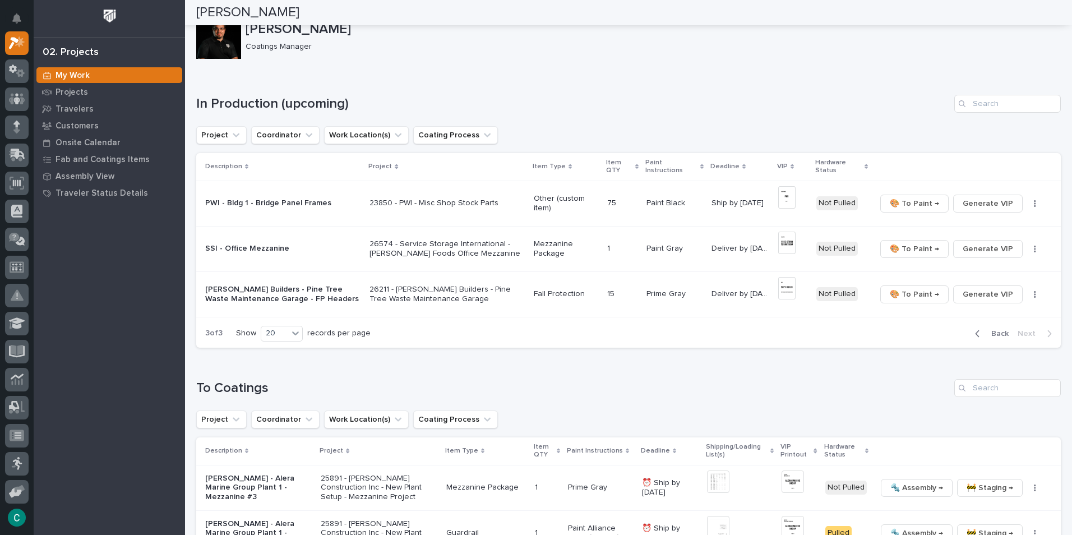
scroll to position [0, 0]
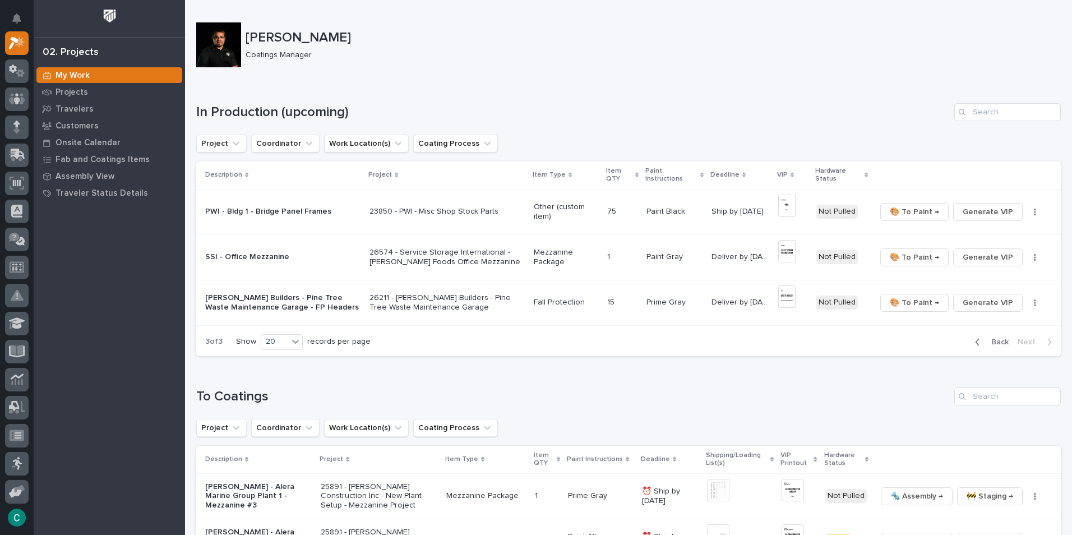
click at [985, 345] on span "Back" at bounding box center [997, 342] width 24 height 10
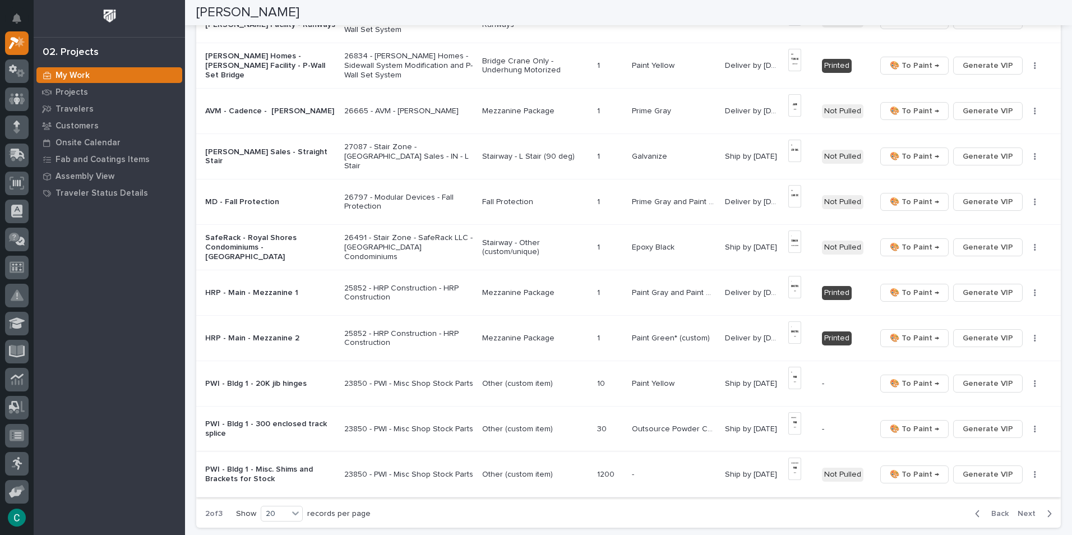
scroll to position [729, 0]
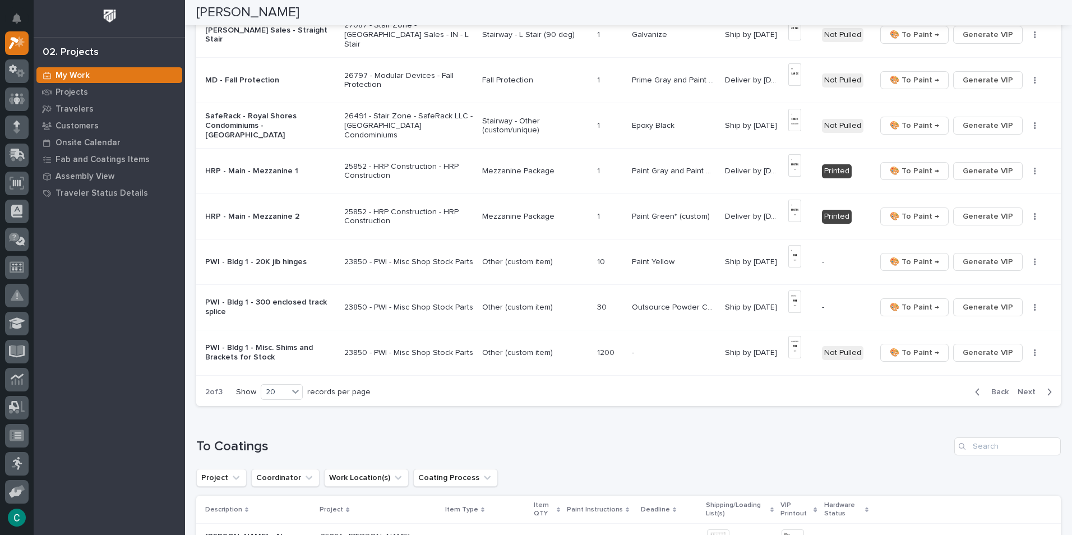
click at [975, 387] on div "button" at bounding box center [980, 392] width 10 height 10
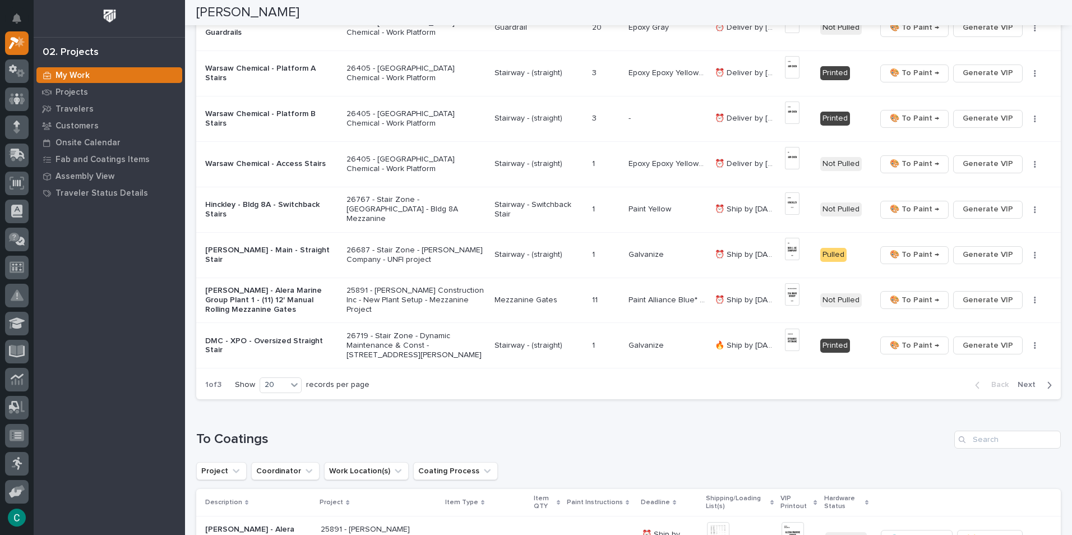
scroll to position [732, 0]
